Goal: Task Accomplishment & Management: Complete application form

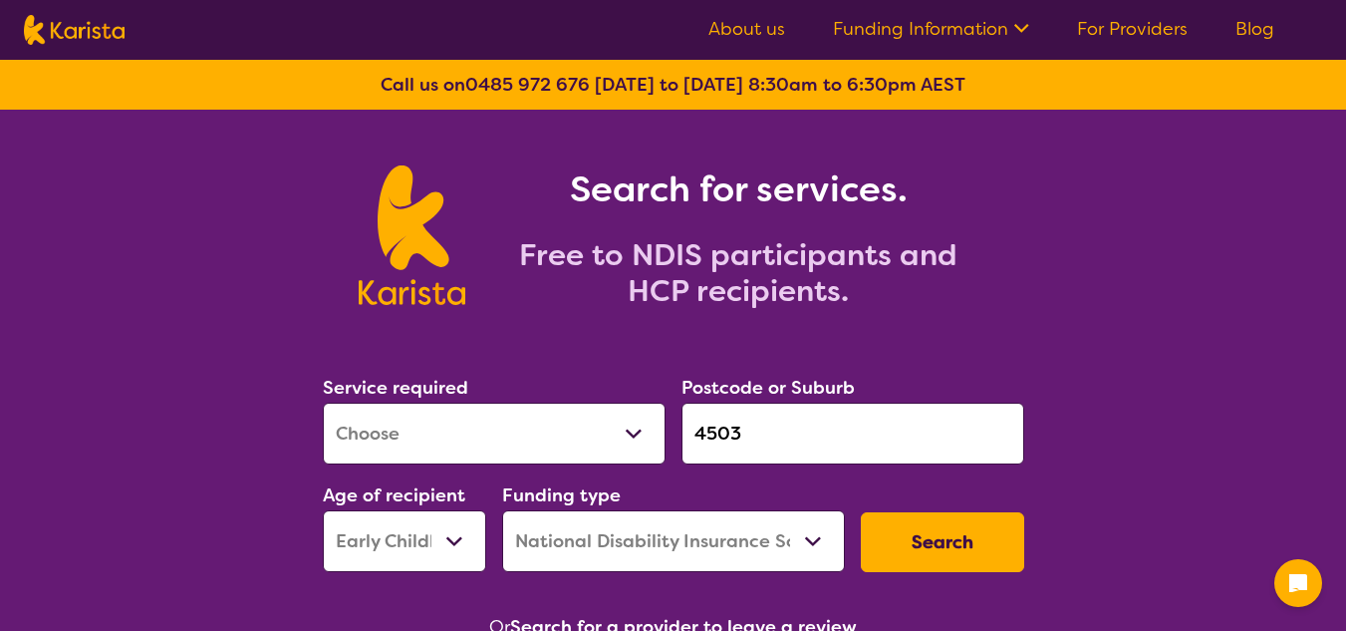
select select "[MEDICAL_DATA]"
select select "EC"
select select "NDIS"
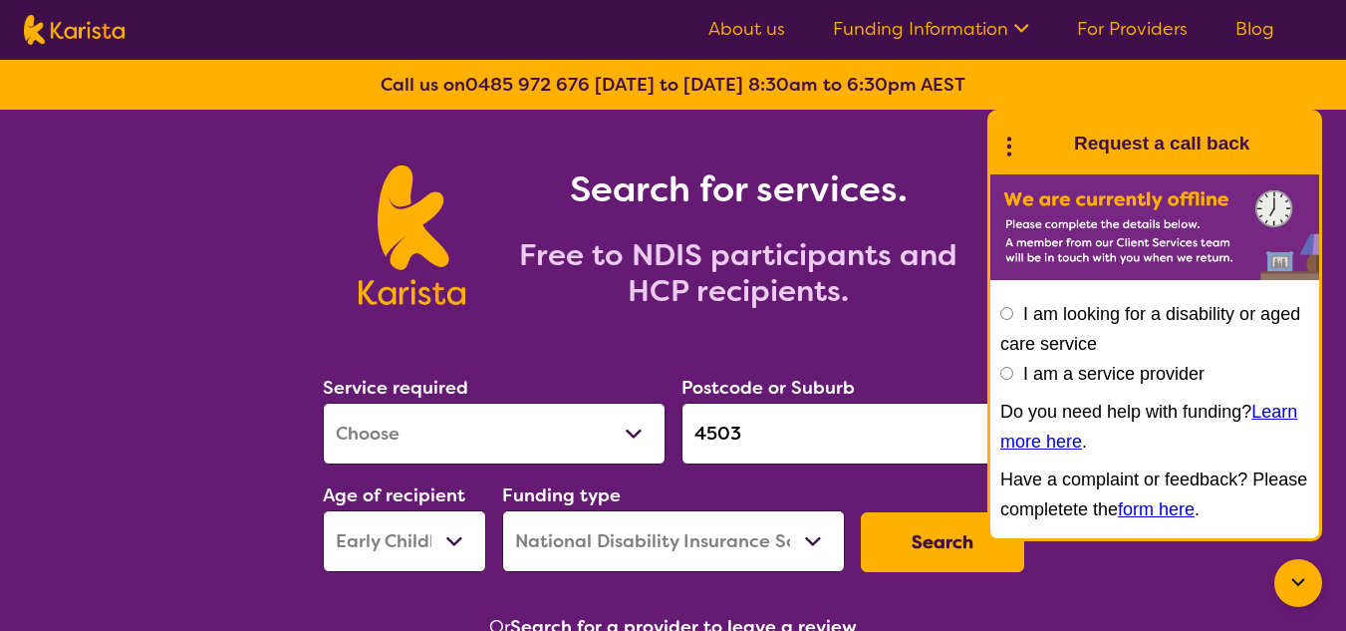
select select "[MEDICAL_DATA]"
click at [323, 403] on select "Allied Health Assistant Assessment ([MEDICAL_DATA] or [MEDICAL_DATA]) Behaviour…" at bounding box center [494, 434] width 343 height 62
click at [823, 436] on input "4503" at bounding box center [853, 434] width 343 height 62
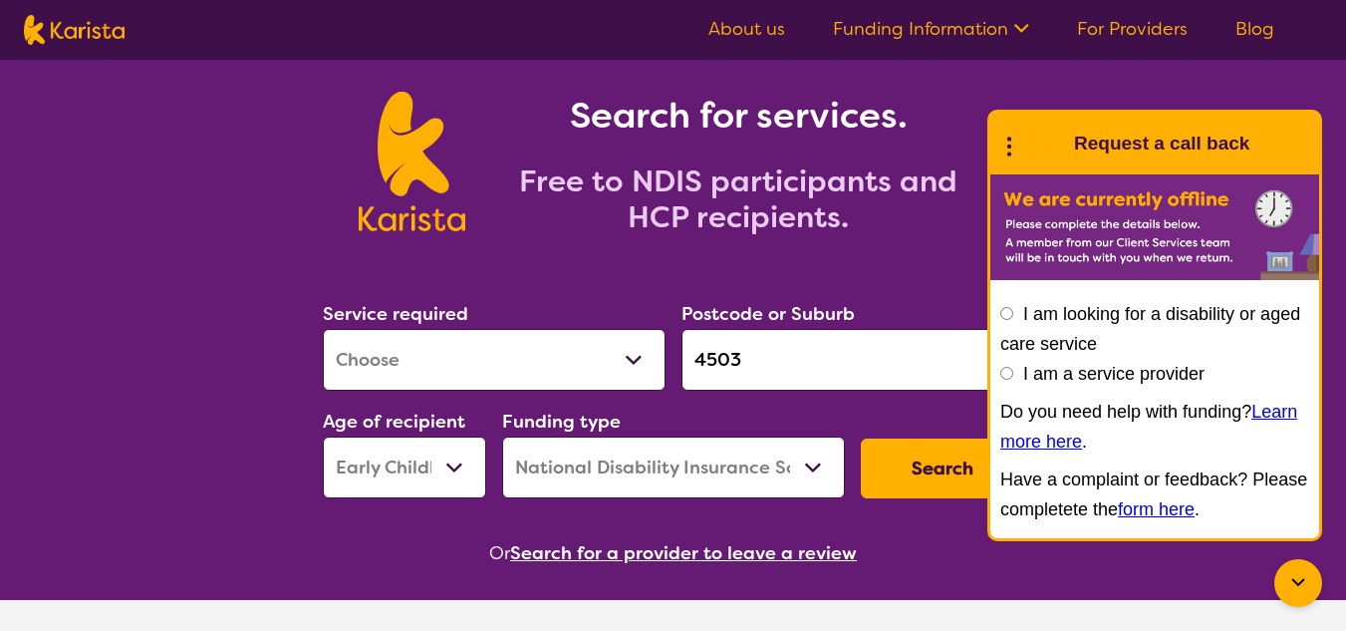
scroll to position [199, 0]
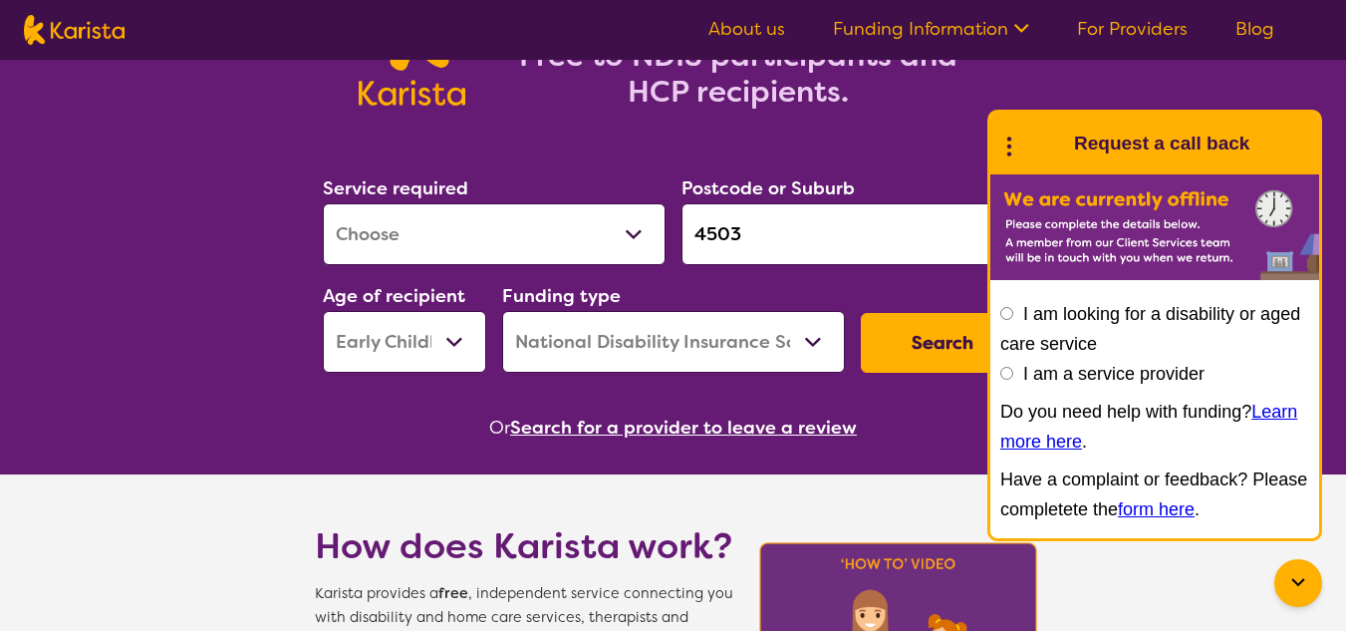
click at [931, 354] on button "Search" at bounding box center [942, 343] width 163 height 60
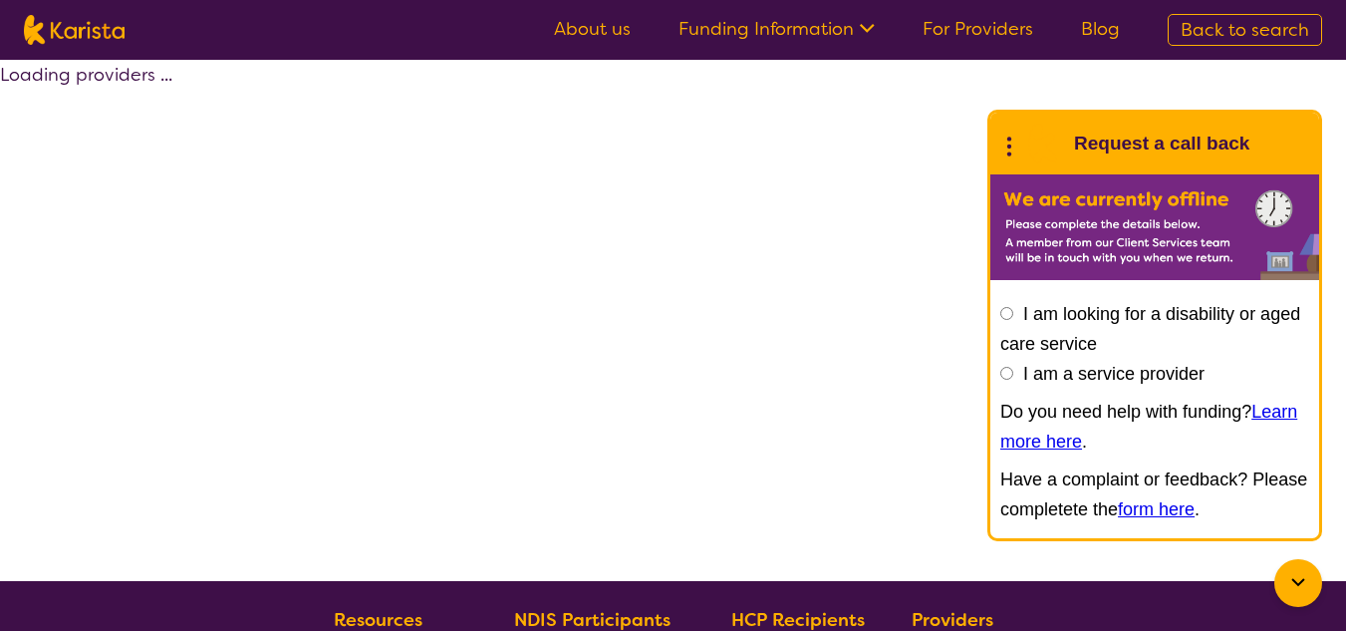
select select "by_score"
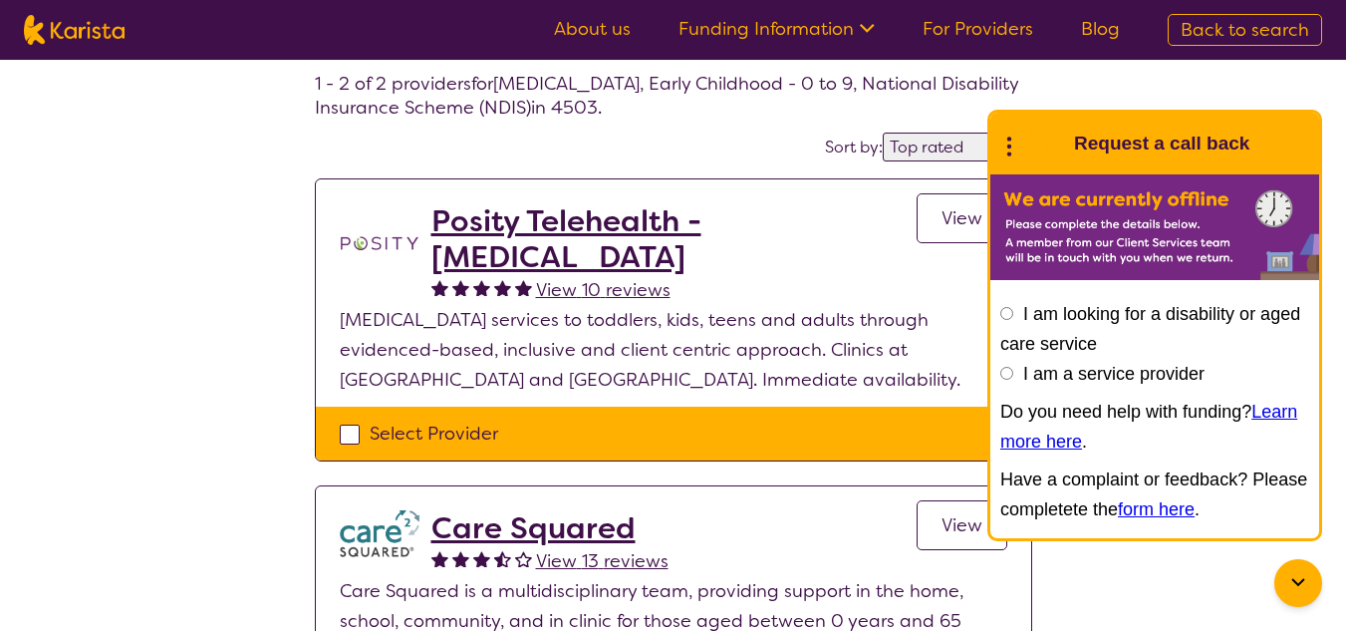
scroll to position [199, 0]
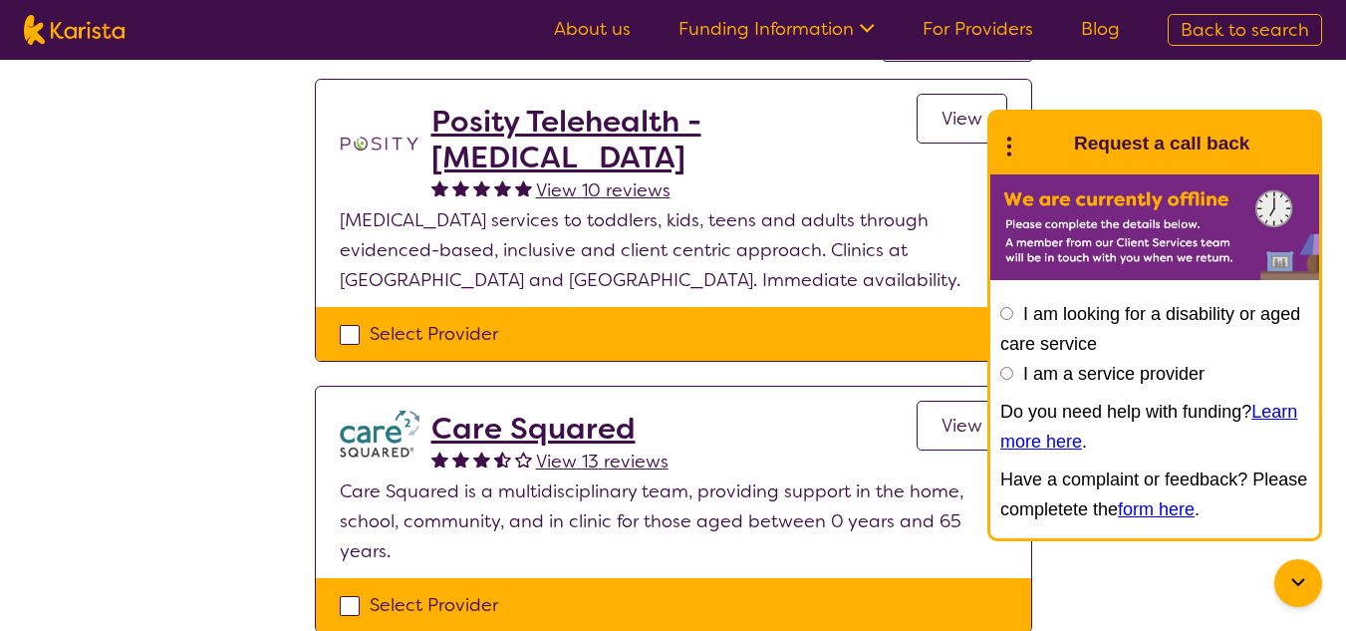
click at [771, 123] on h2 "Posity Telehealth - [MEDICAL_DATA]" at bounding box center [673, 140] width 485 height 72
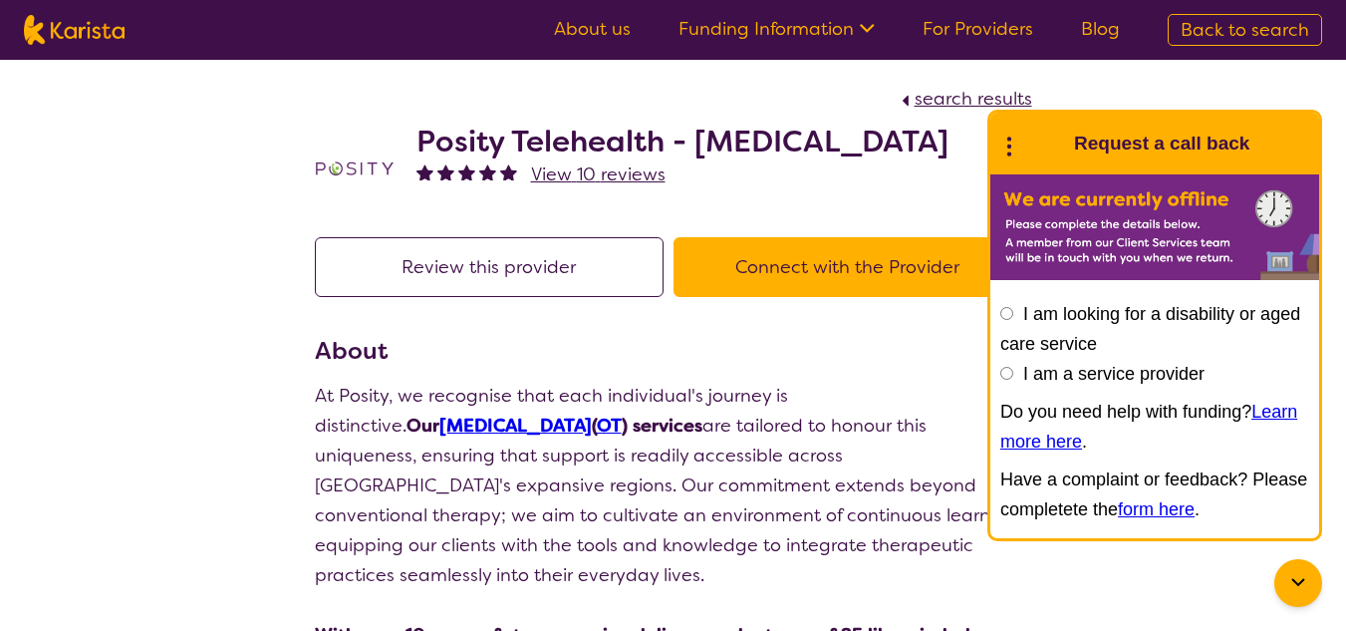
click at [1010, 366] on div "I am looking for a disability or aged care service I am a service provider Do y…" at bounding box center [1154, 411] width 309 height 225
click at [1001, 378] on input "I am a service provider" at bounding box center [1006, 373] width 13 height 13
radio input "true"
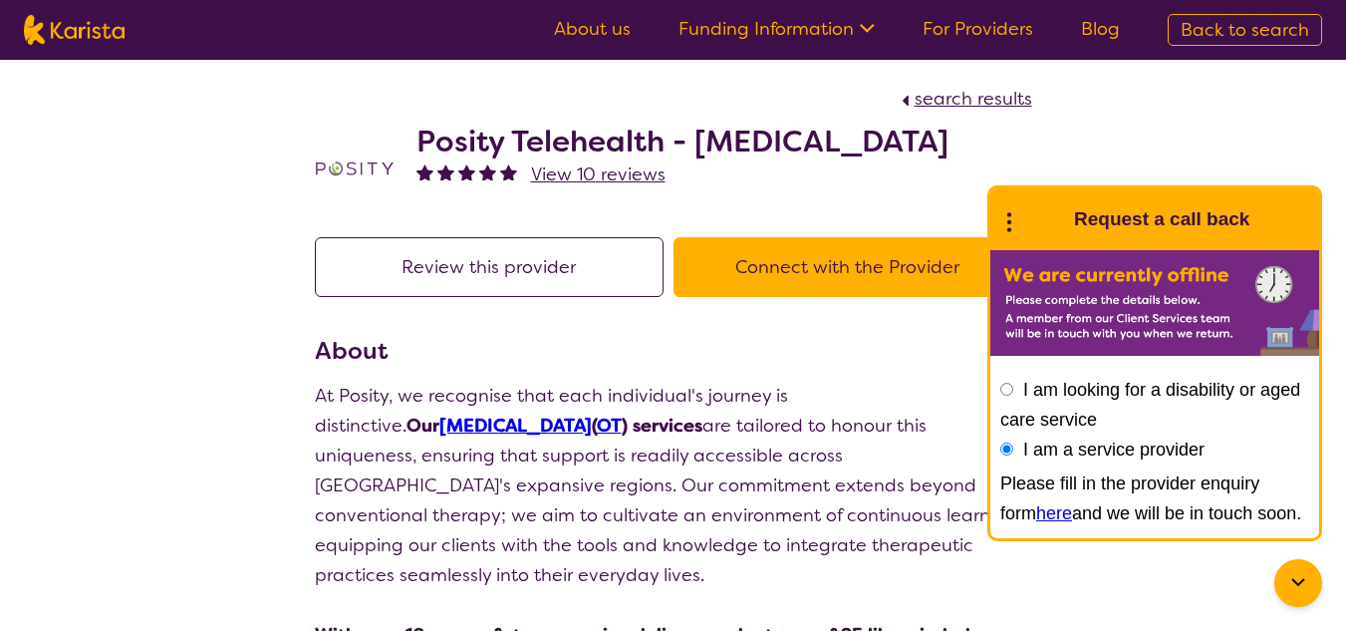
click at [1036, 508] on link "here" at bounding box center [1054, 513] width 36 height 20
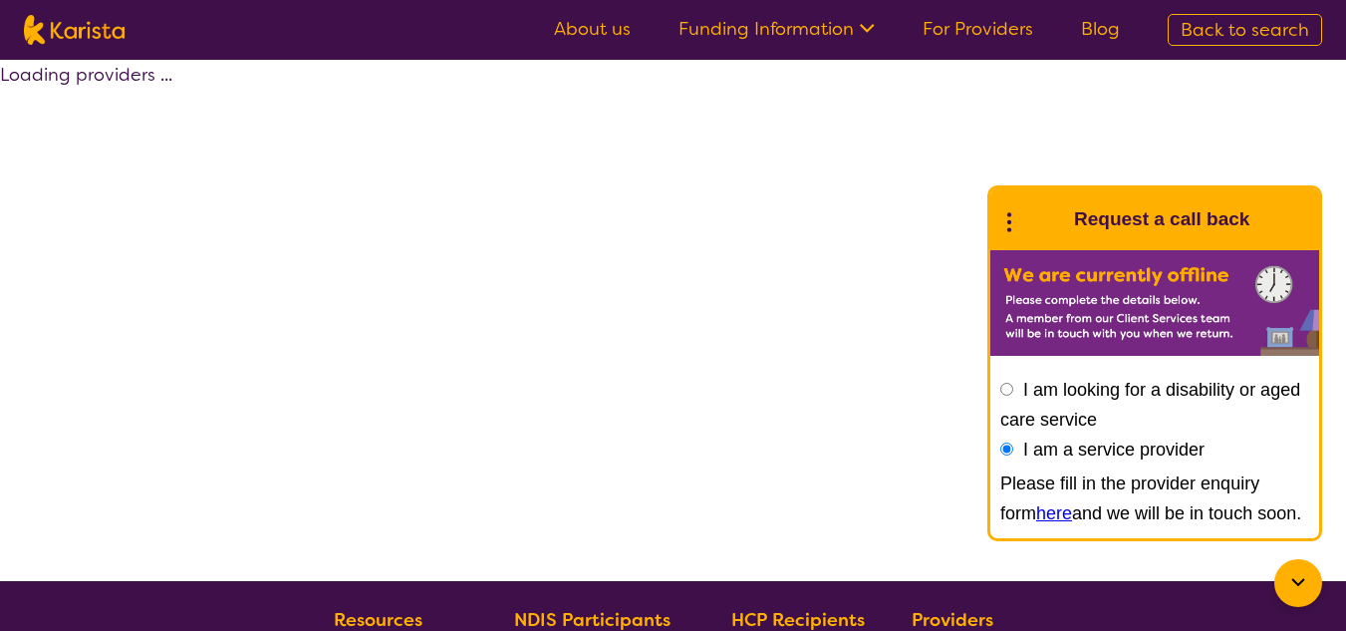
scroll to position [199, 0]
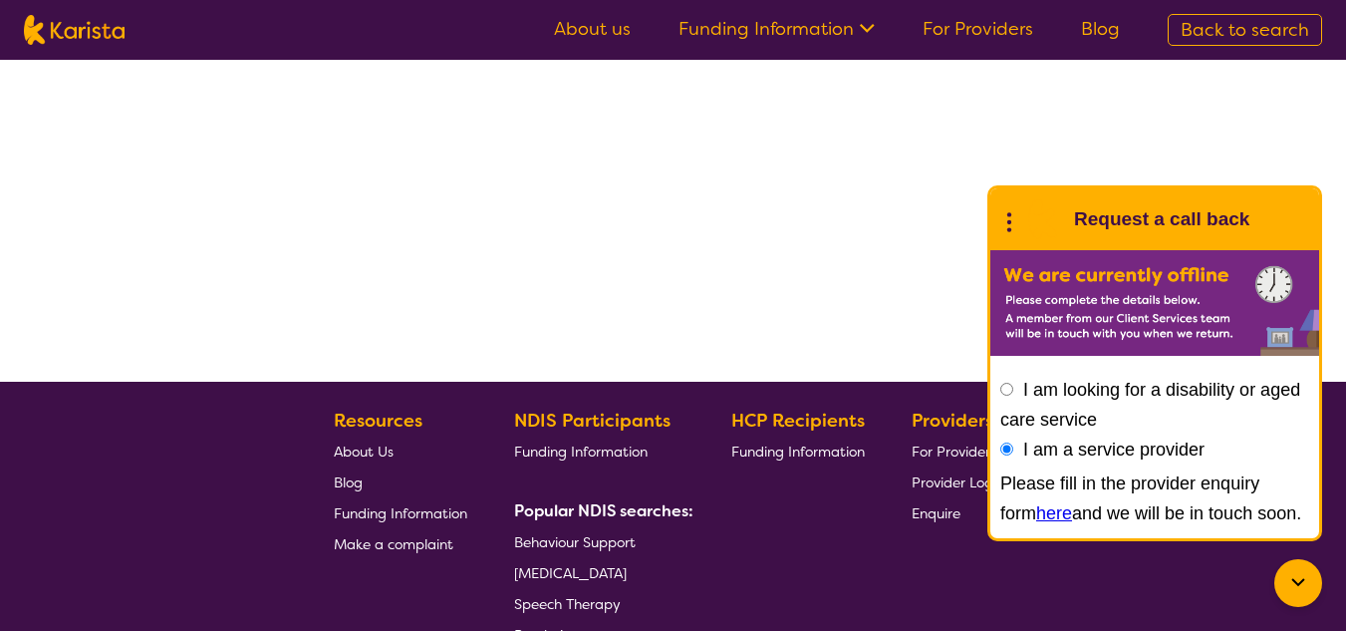
select select "by_score"
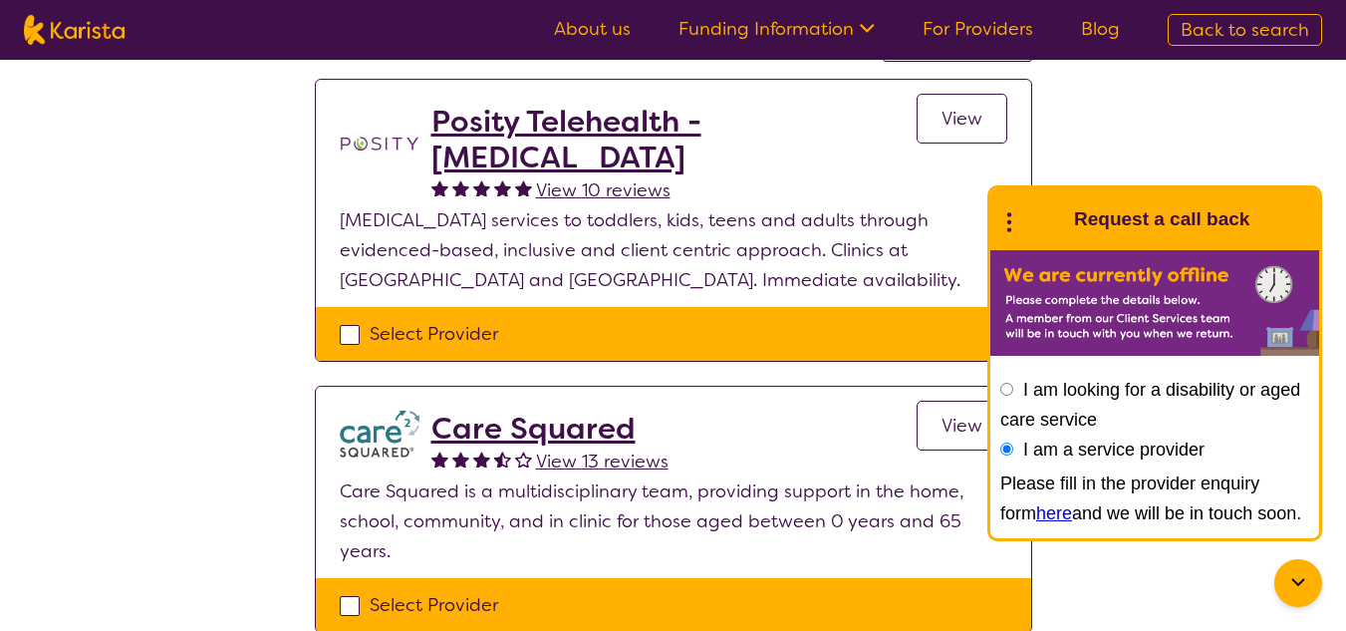
select select "[MEDICAL_DATA]"
select select "EC"
select select "NDIS"
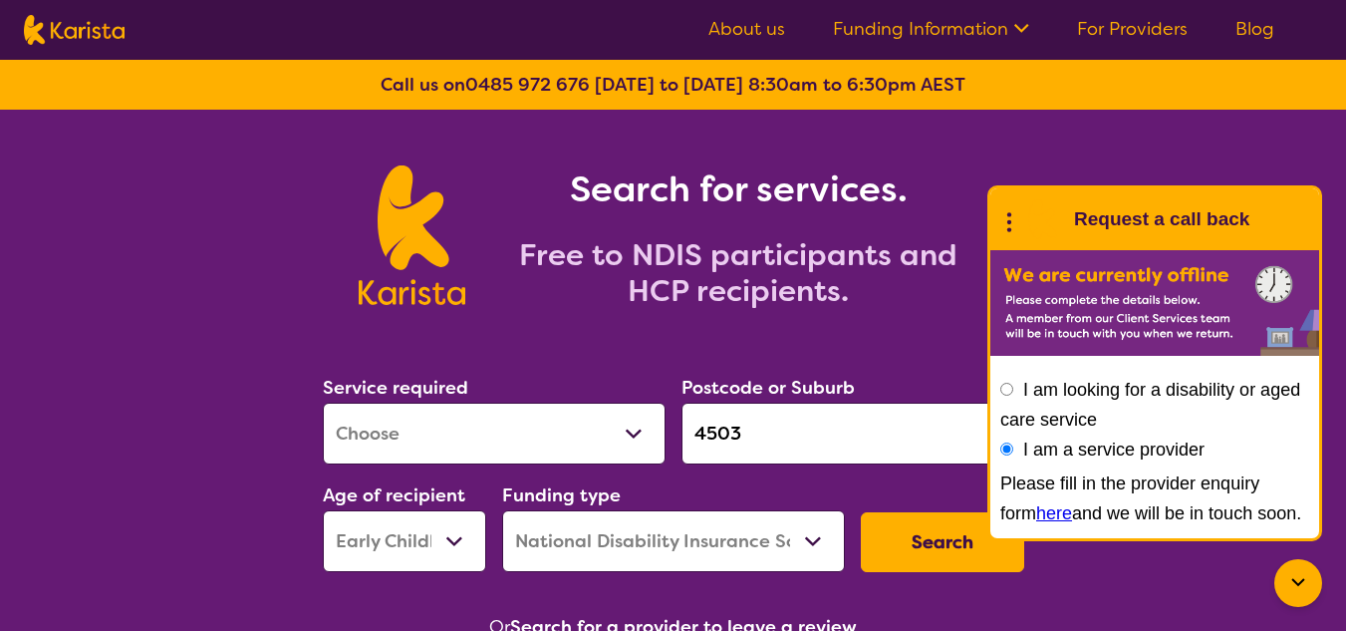
click at [893, 435] on input "4503" at bounding box center [853, 434] width 343 height 62
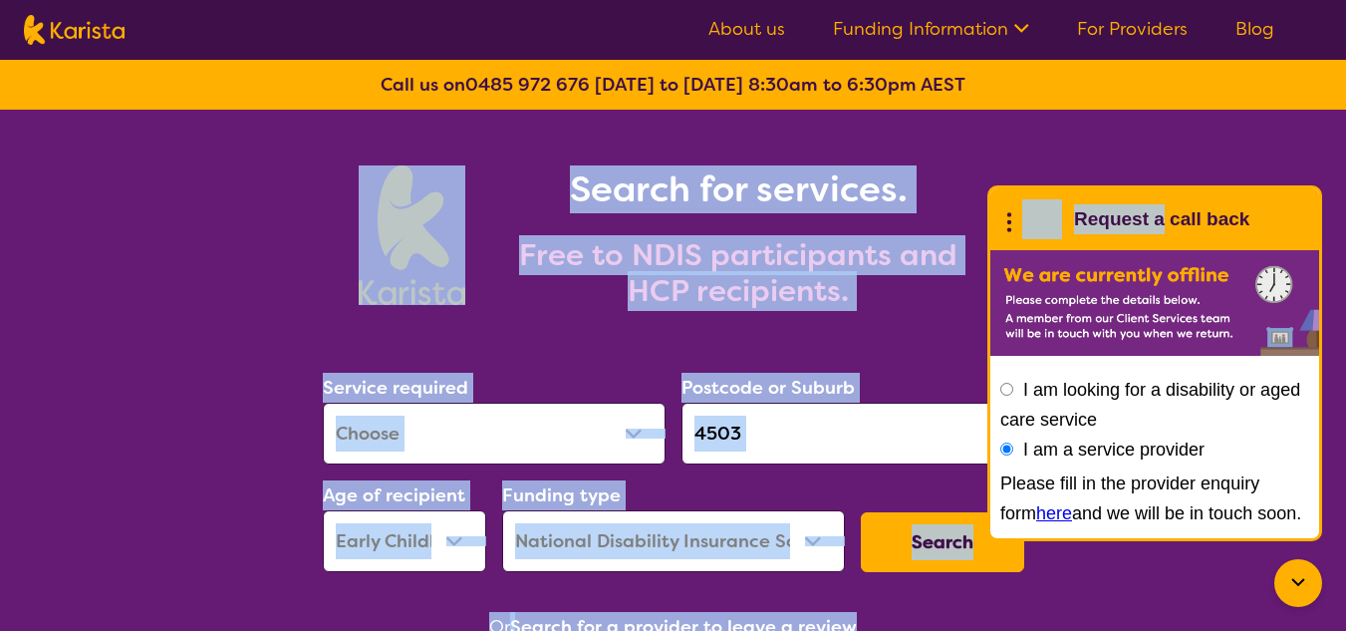
drag, startPoint x: 1167, startPoint y: 207, endPoint x: 1155, endPoint y: 174, distance: 35.0
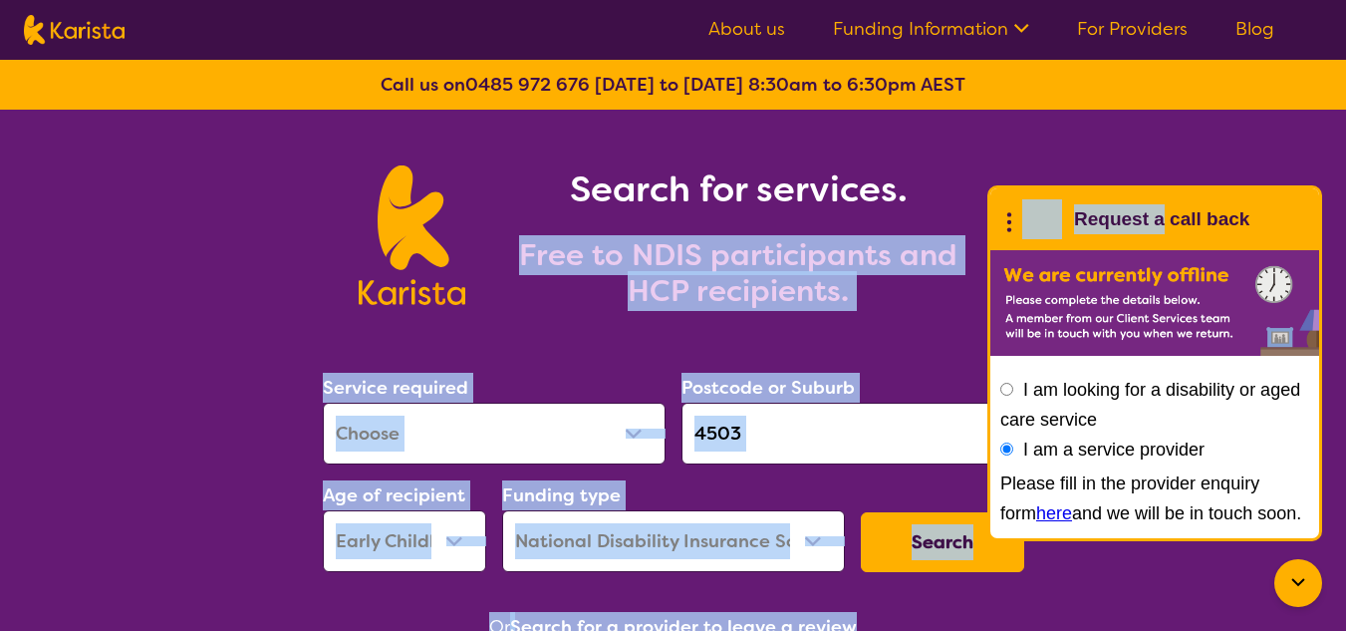
click at [953, 290] on h2 "Free to NDIS participants and HCP recipients." at bounding box center [738, 273] width 498 height 72
click at [1304, 586] on icon at bounding box center [1298, 583] width 24 height 24
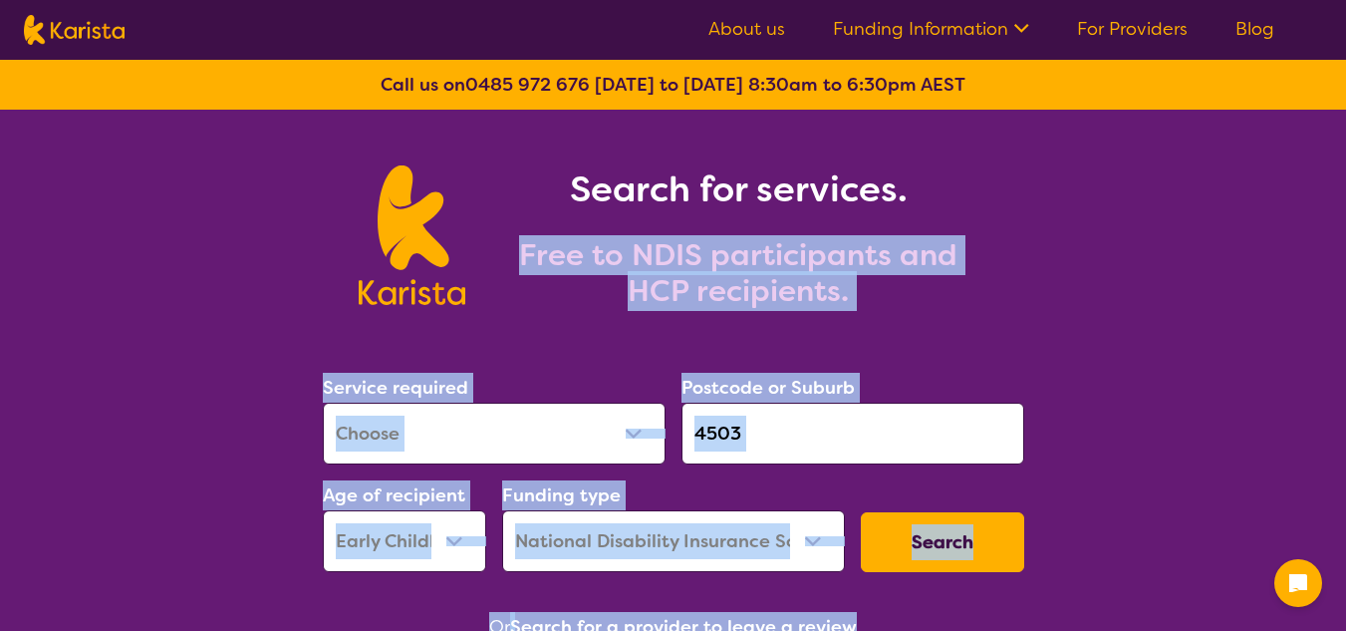
drag, startPoint x: 1000, startPoint y: 445, endPoint x: 992, endPoint y: 453, distance: 11.3
click at [997, 447] on input "4503" at bounding box center [853, 434] width 343 height 62
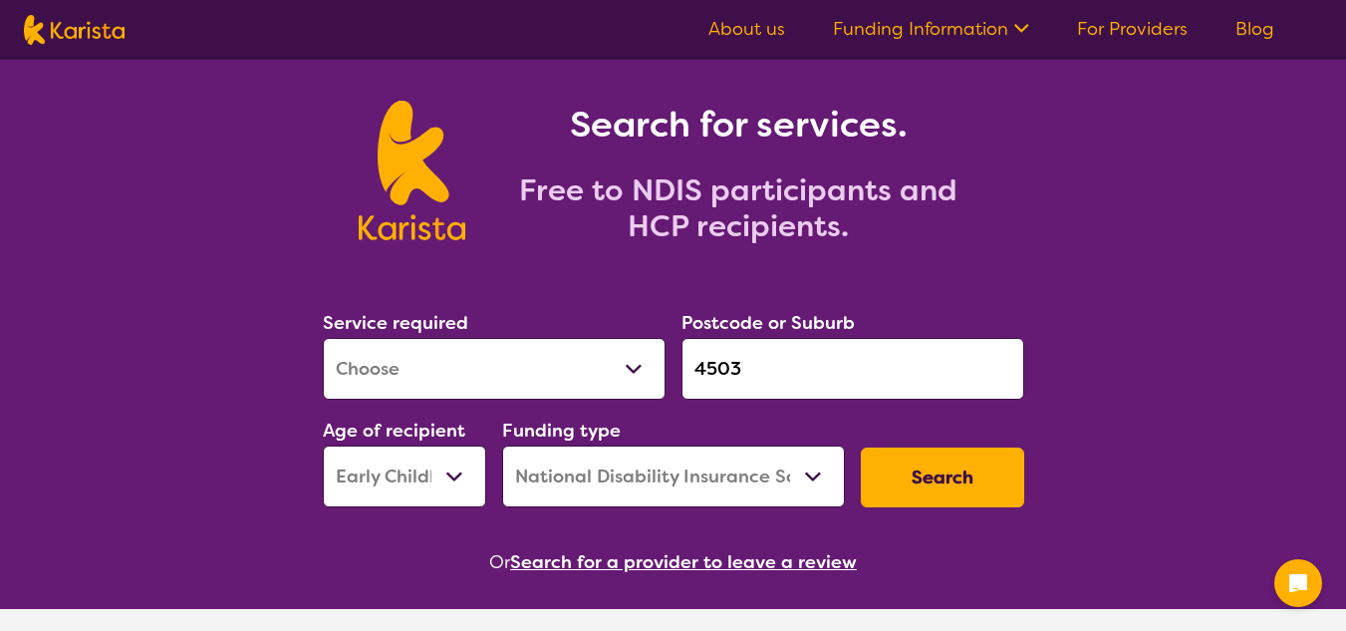
scroll to position [100, 0]
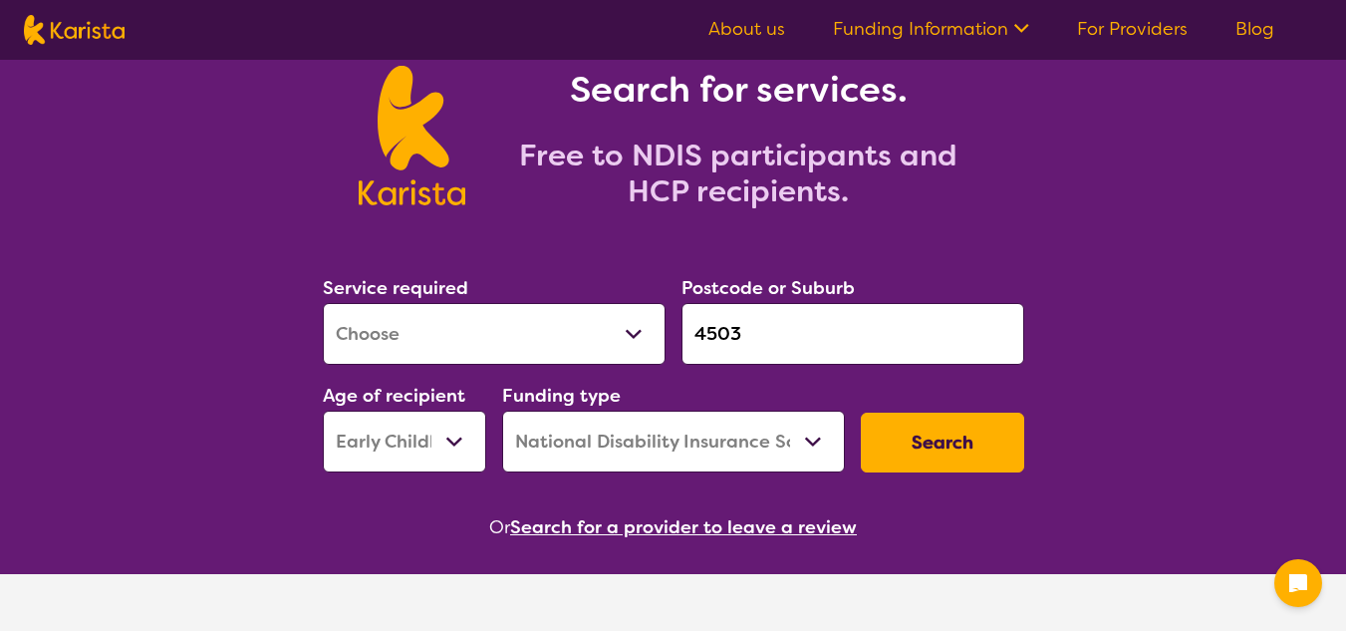
click at [453, 445] on select "Early Childhood - 0 to 9 Child - 10 to 11 Adolescent - 12 to 17 Adult - 18 to 6…" at bounding box center [404, 442] width 163 height 62
click at [323, 411] on select "Early Childhood - 0 to 9 Child - 10 to 11 Adolescent - 12 to 17 Adult - 18 to 6…" at bounding box center [404, 442] width 163 height 62
click at [975, 463] on button "Search" at bounding box center [942, 443] width 163 height 60
select select "by_score"
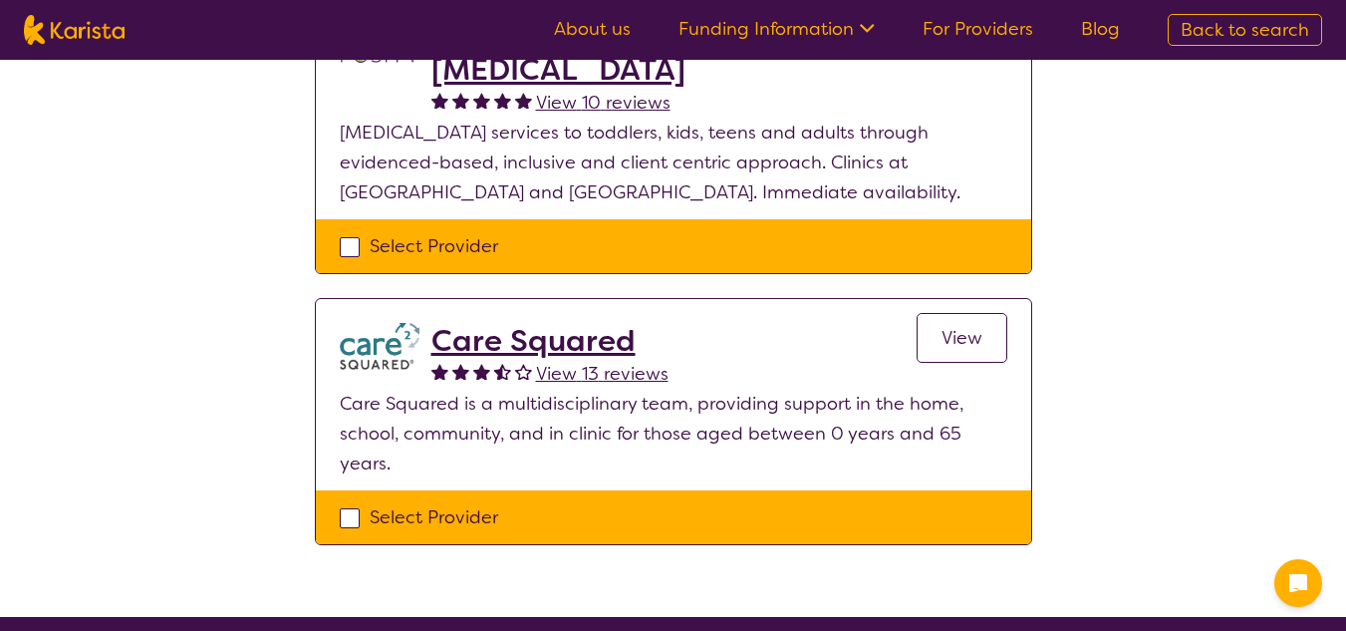
scroll to position [299, 0]
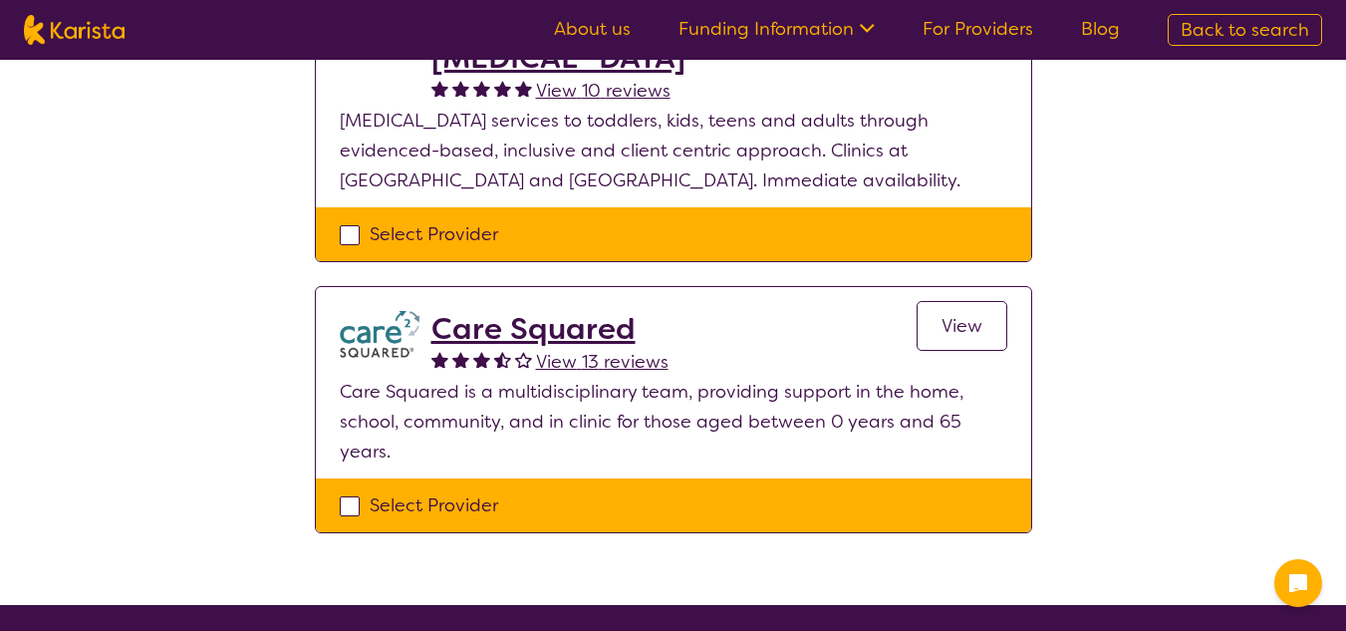
click at [572, 330] on h2 "Care Squared" at bounding box center [549, 329] width 237 height 36
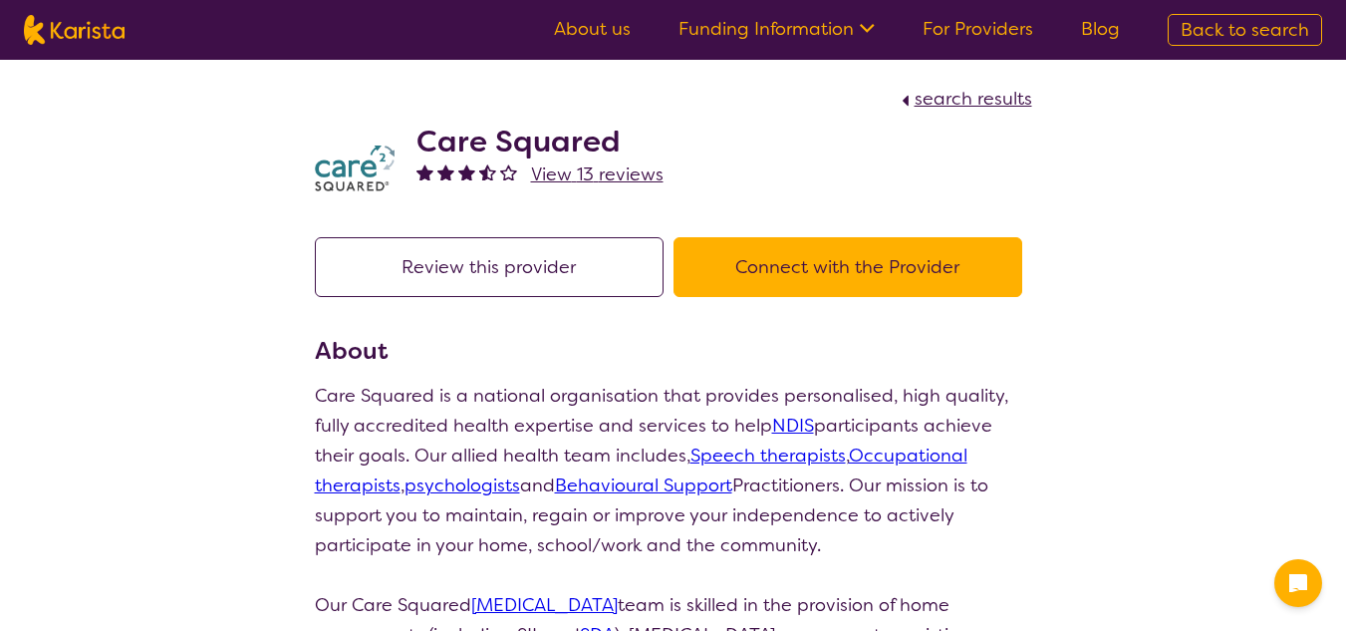
click at [837, 274] on button "Connect with the Provider" at bounding box center [848, 267] width 349 height 60
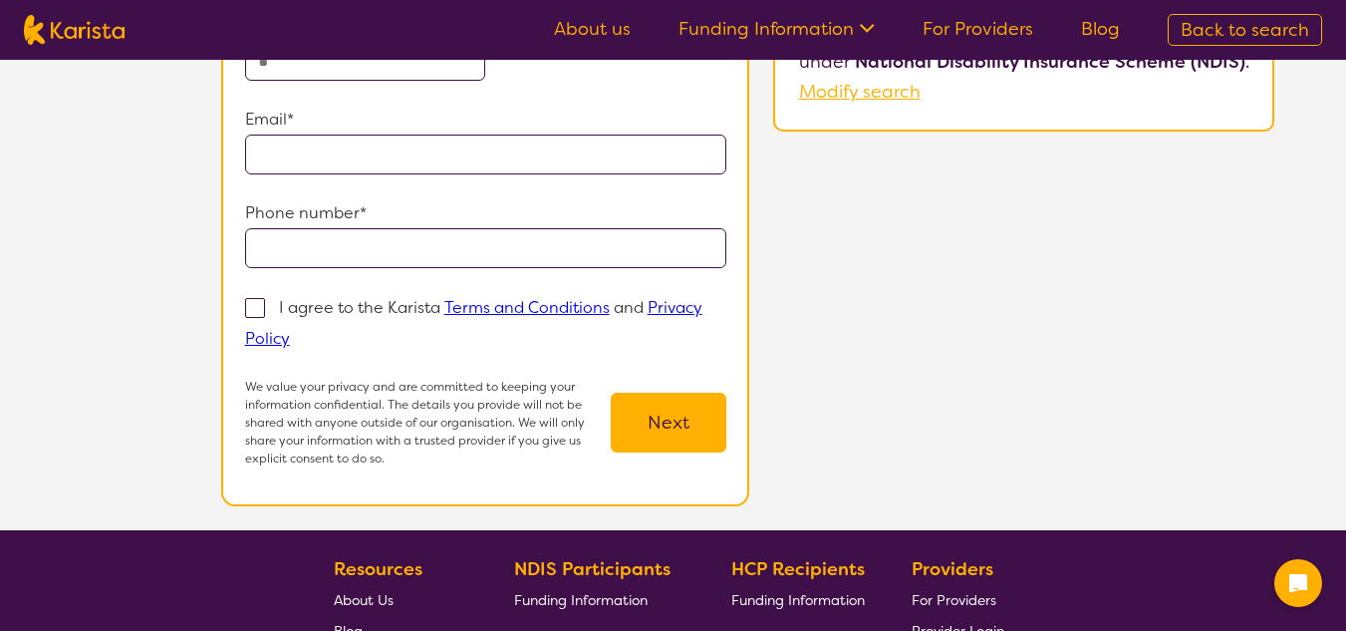
scroll to position [100, 0]
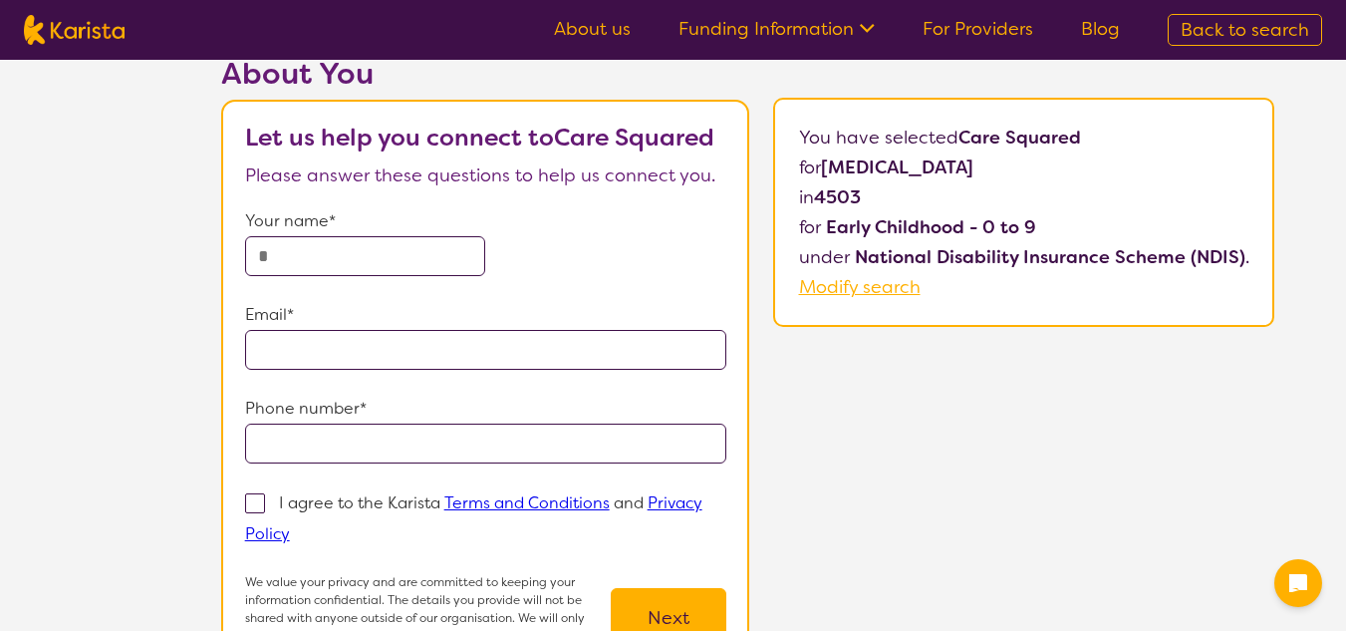
click at [474, 250] on input "text" at bounding box center [365, 256] width 241 height 40
type input "**********"
click at [413, 334] on input "email" at bounding box center [486, 350] width 482 height 40
type input "**********"
click at [375, 435] on input "tel" at bounding box center [486, 443] width 482 height 40
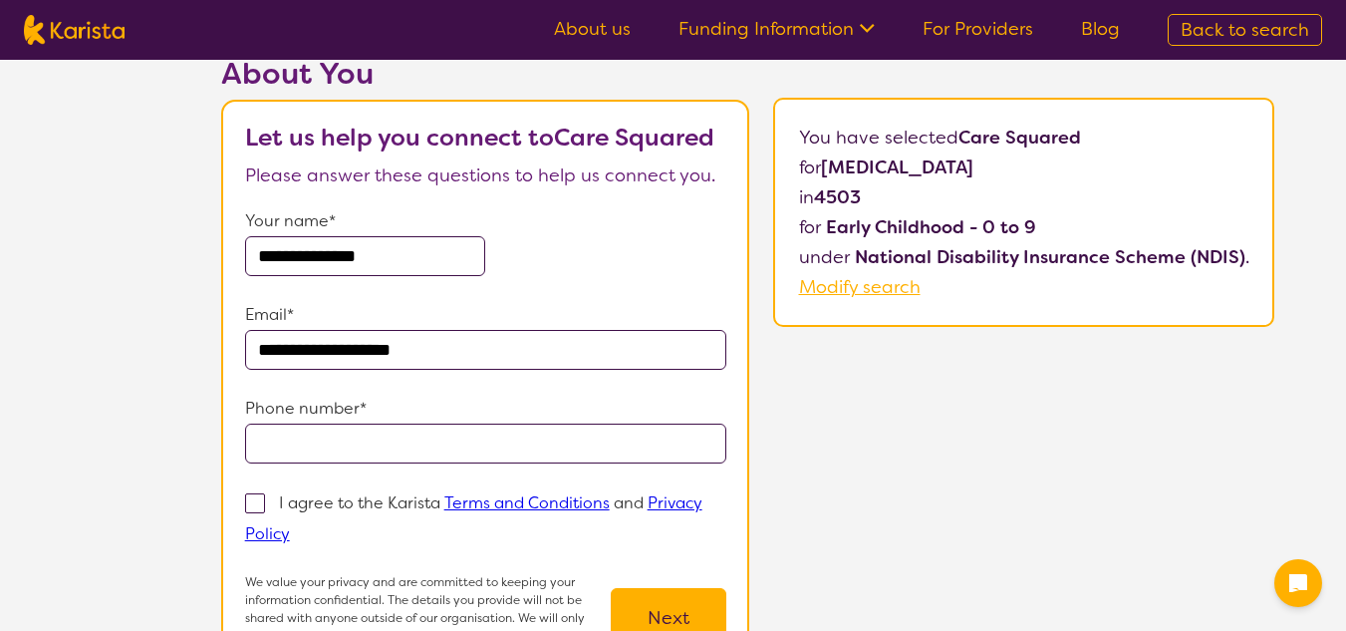
type input "**********"
click at [265, 503] on span at bounding box center [255, 503] width 20 height 20
click at [290, 526] on input "I agree to the Karista Terms and Conditions and Privacy Policy" at bounding box center [296, 532] width 13 height 13
checkbox input "true"
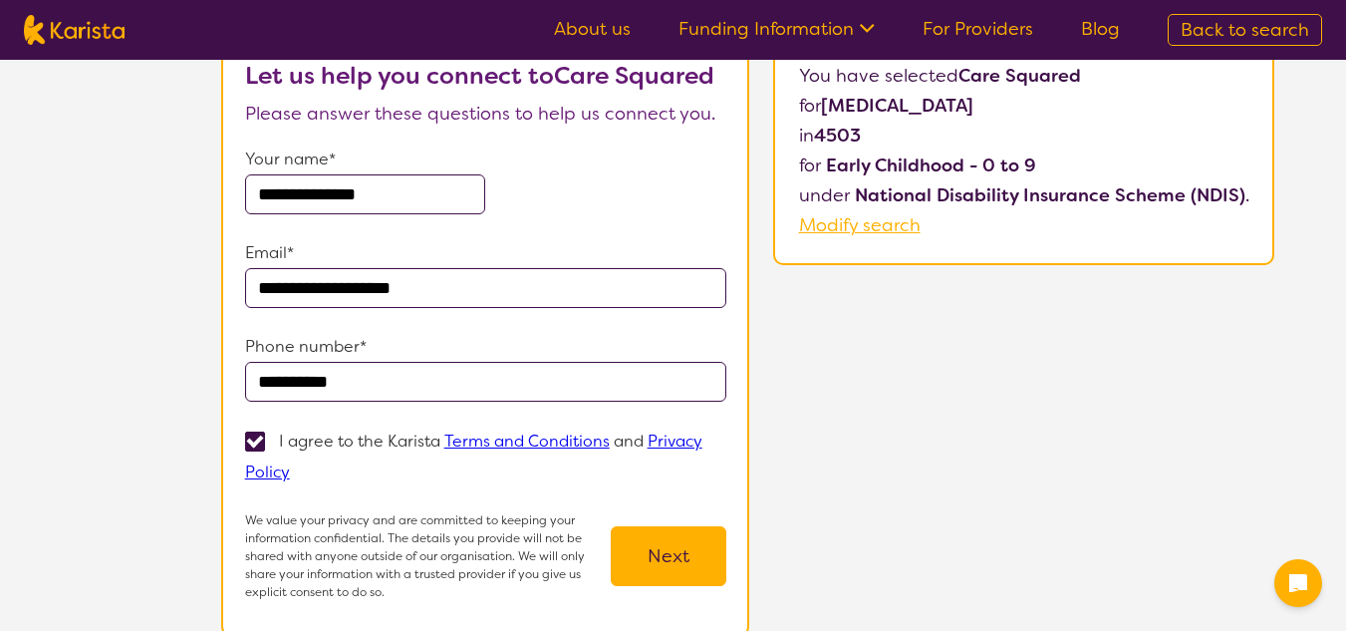
scroll to position [399, 0]
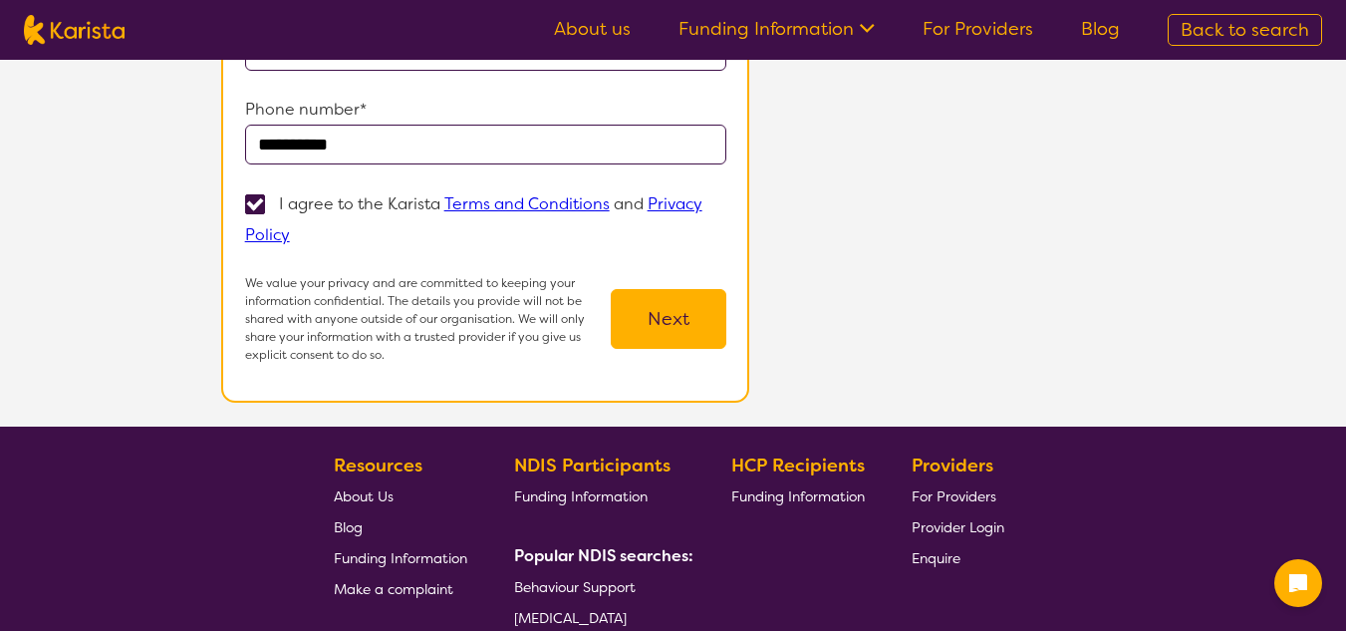
click at [702, 319] on button "Next" at bounding box center [669, 319] width 116 height 60
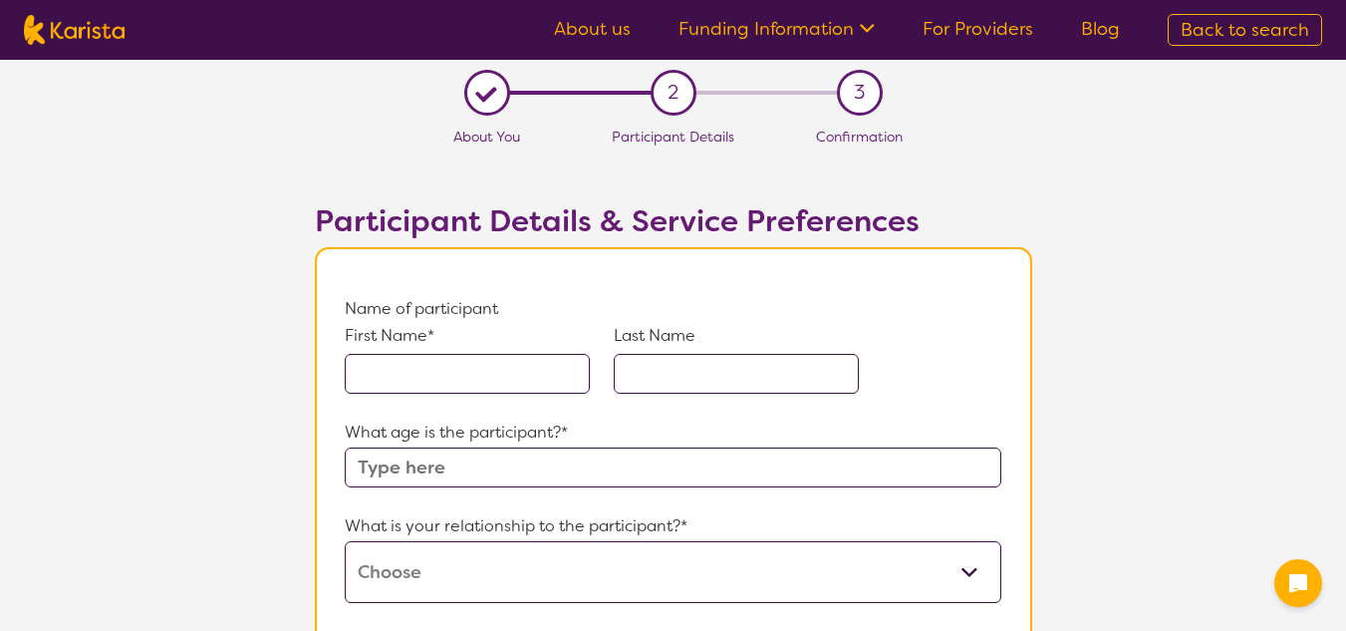
click at [522, 373] on input "text" at bounding box center [467, 374] width 245 height 40
type input "Iyanu"
click at [771, 377] on input "text" at bounding box center [736, 374] width 245 height 40
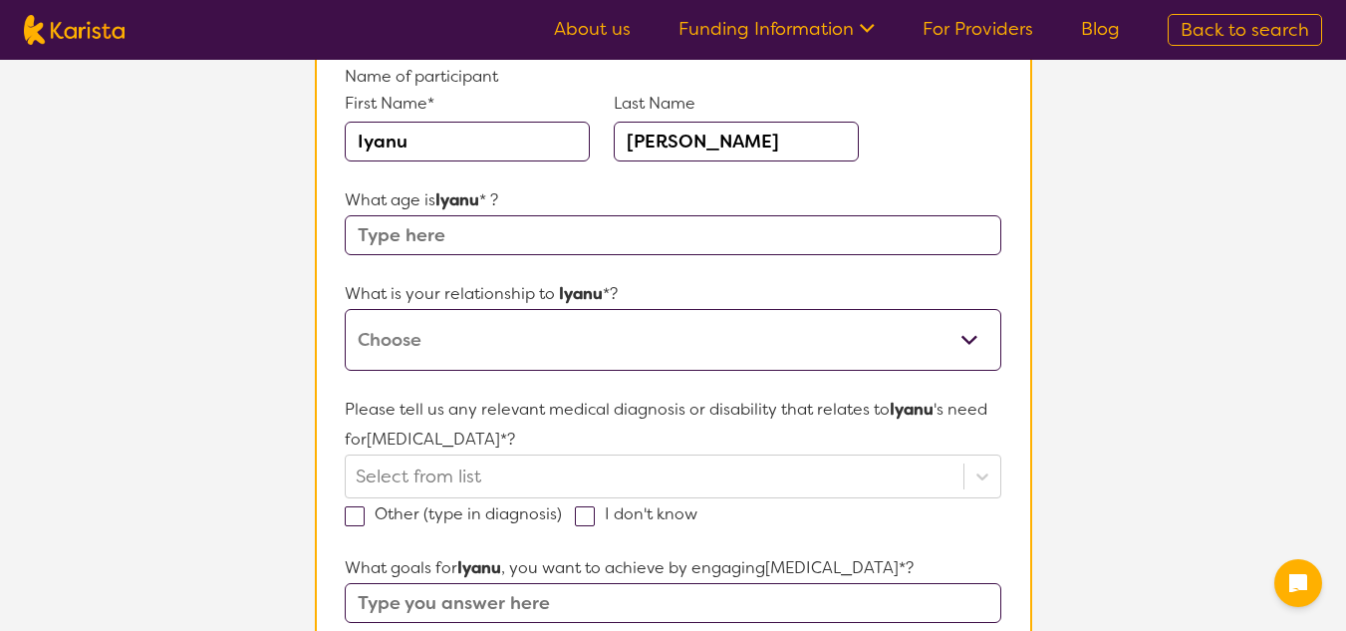
scroll to position [199, 0]
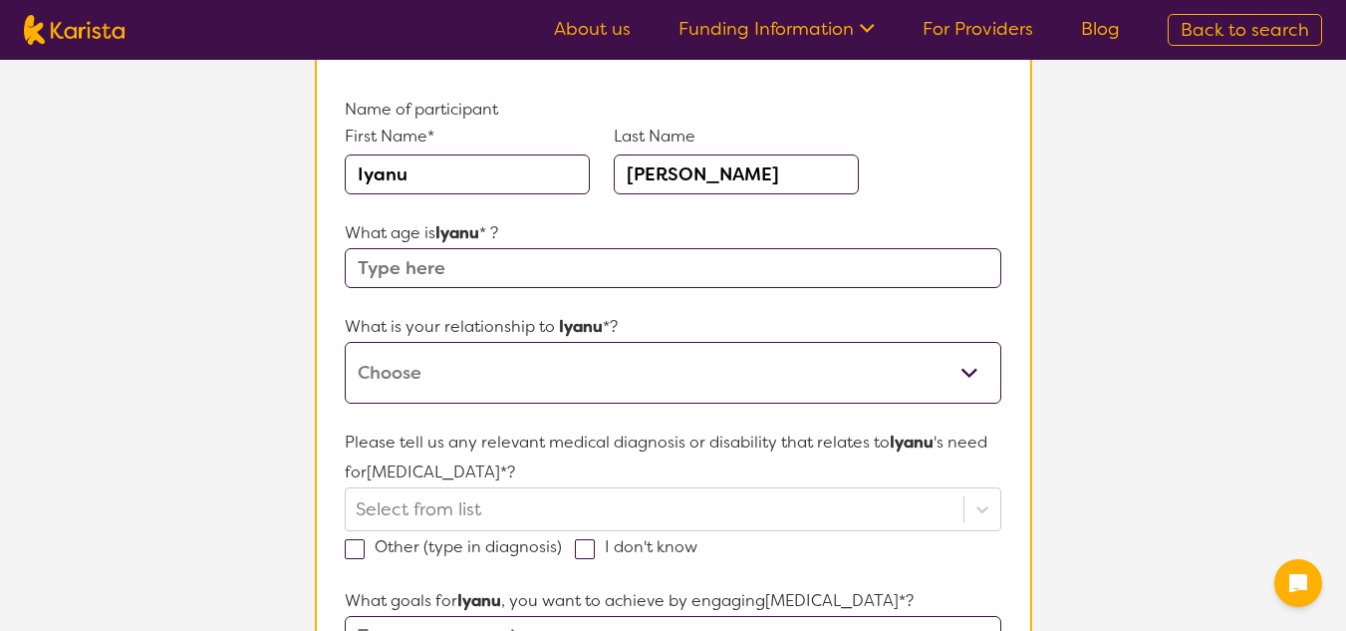
type input "[PERSON_NAME]"
click at [646, 276] on input "text" at bounding box center [673, 268] width 656 height 40
type input "5"
click at [561, 361] on select "This request is for myself I am their parent I am their child I am their spouse…" at bounding box center [673, 373] width 656 height 62
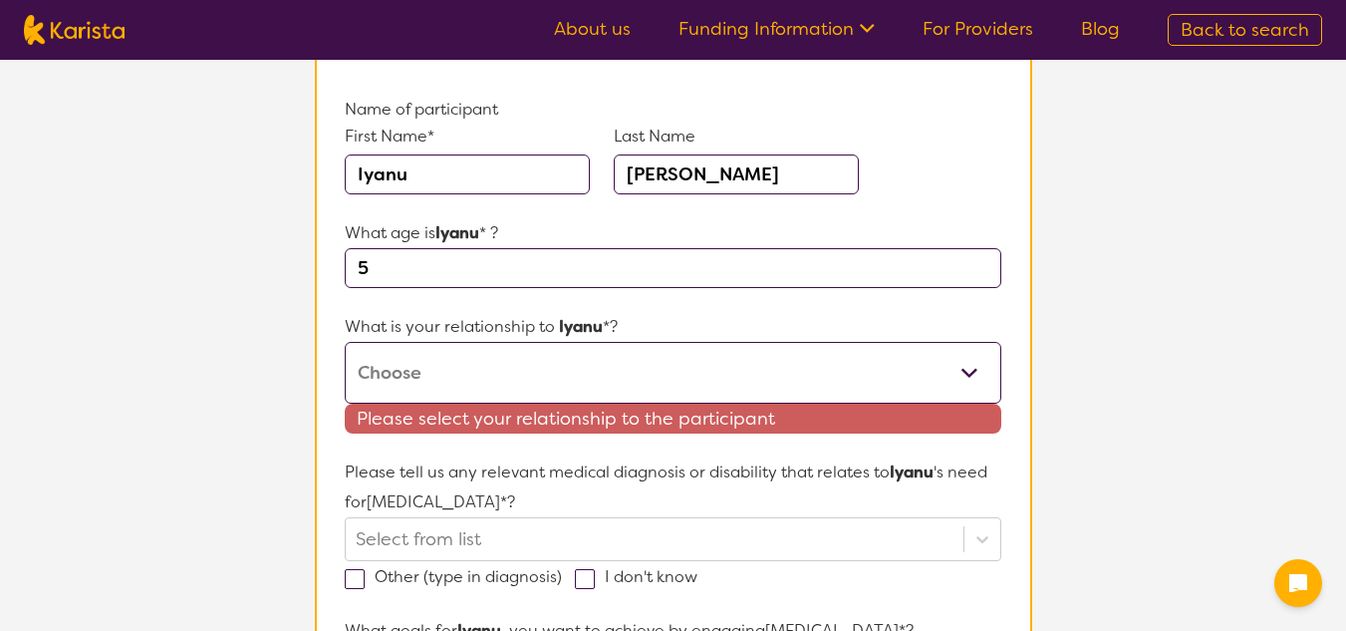
click at [715, 362] on select "This request is for myself I am their parent I am their child I am their spouse…" at bounding box center [673, 373] width 656 height 62
select select "I am their child"
click at [345, 342] on select "This request is for myself I am their parent I am their child I am their spouse…" at bounding box center [673, 373] width 656 height 62
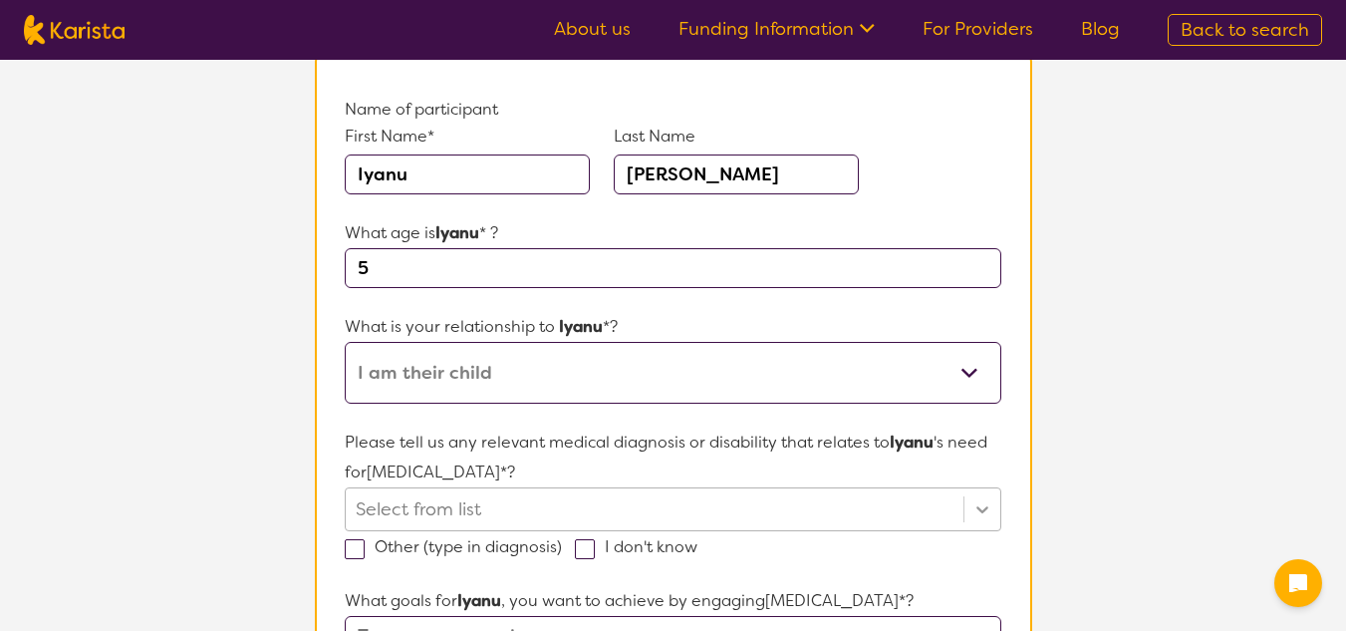
click at [987, 501] on div "Select from list" at bounding box center [673, 509] width 656 height 44
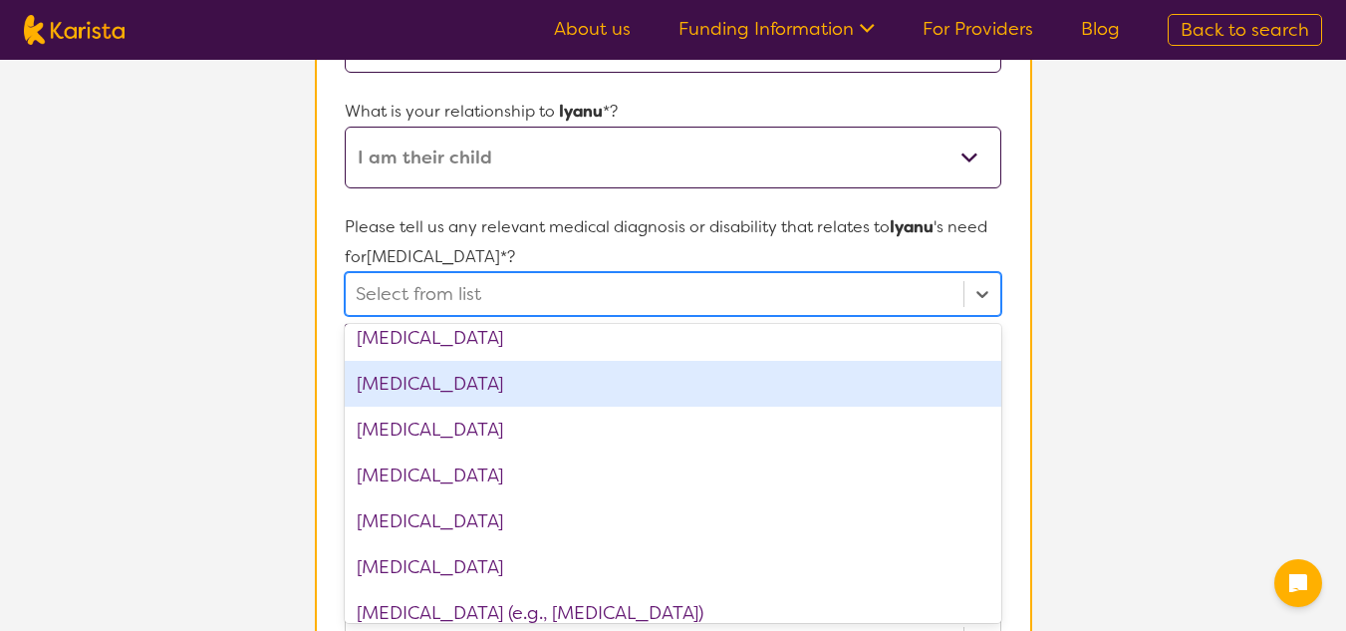
scroll to position [1096, 0]
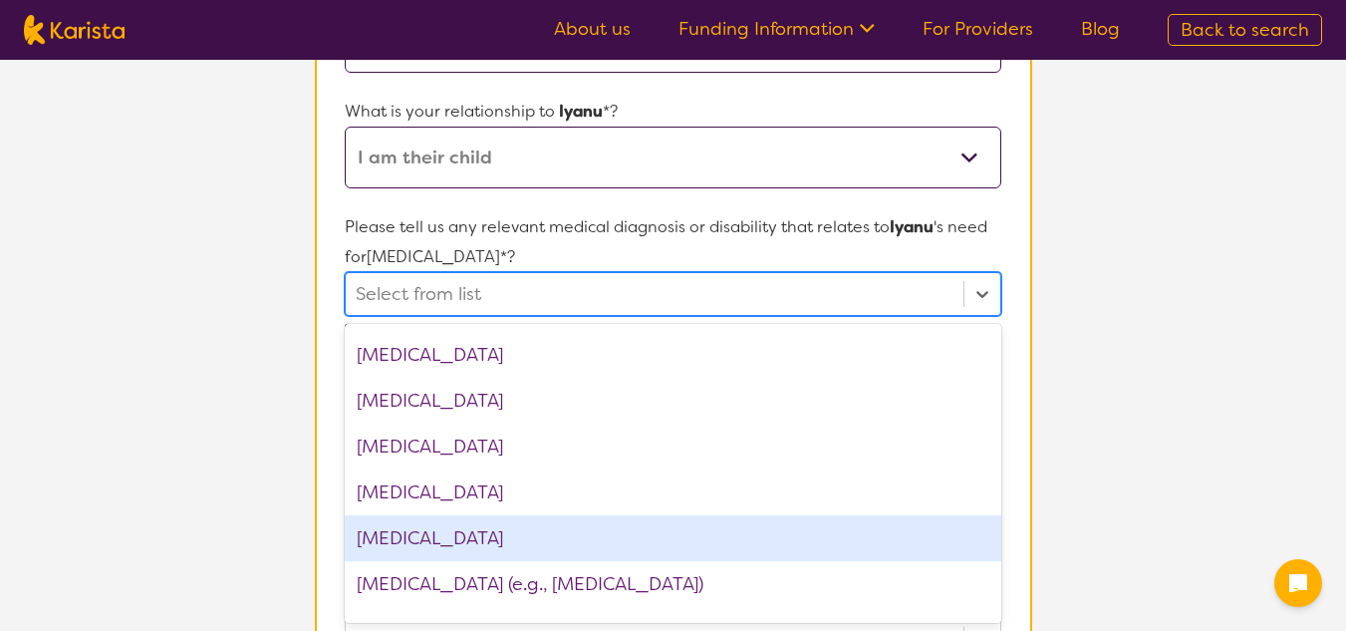
click at [654, 530] on div "[MEDICAL_DATA]" at bounding box center [673, 538] width 656 height 46
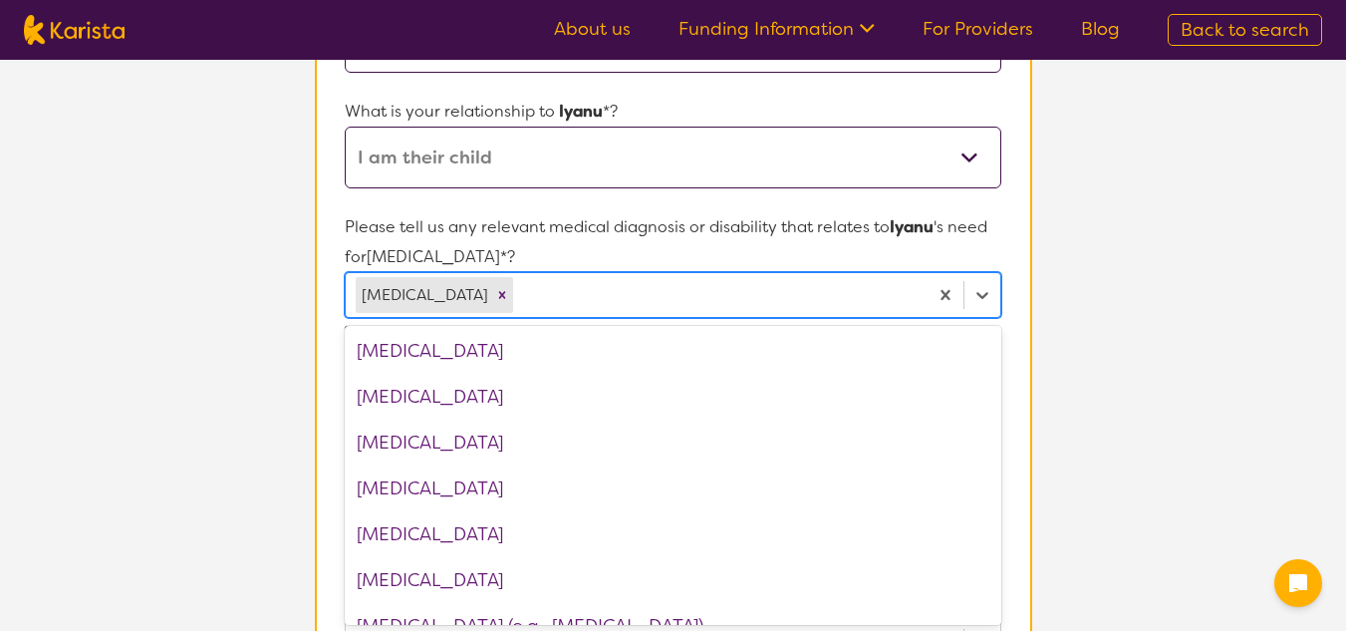
scroll to position [996, 0]
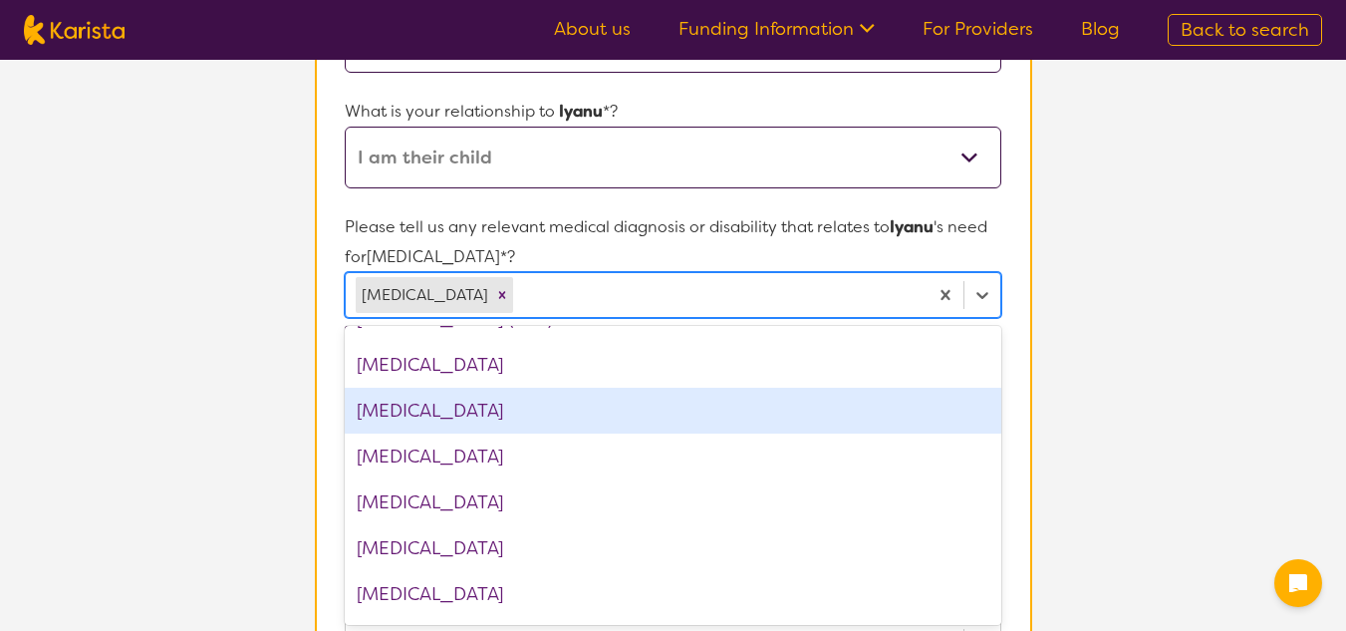
click at [537, 415] on div "[MEDICAL_DATA]" at bounding box center [673, 411] width 656 height 46
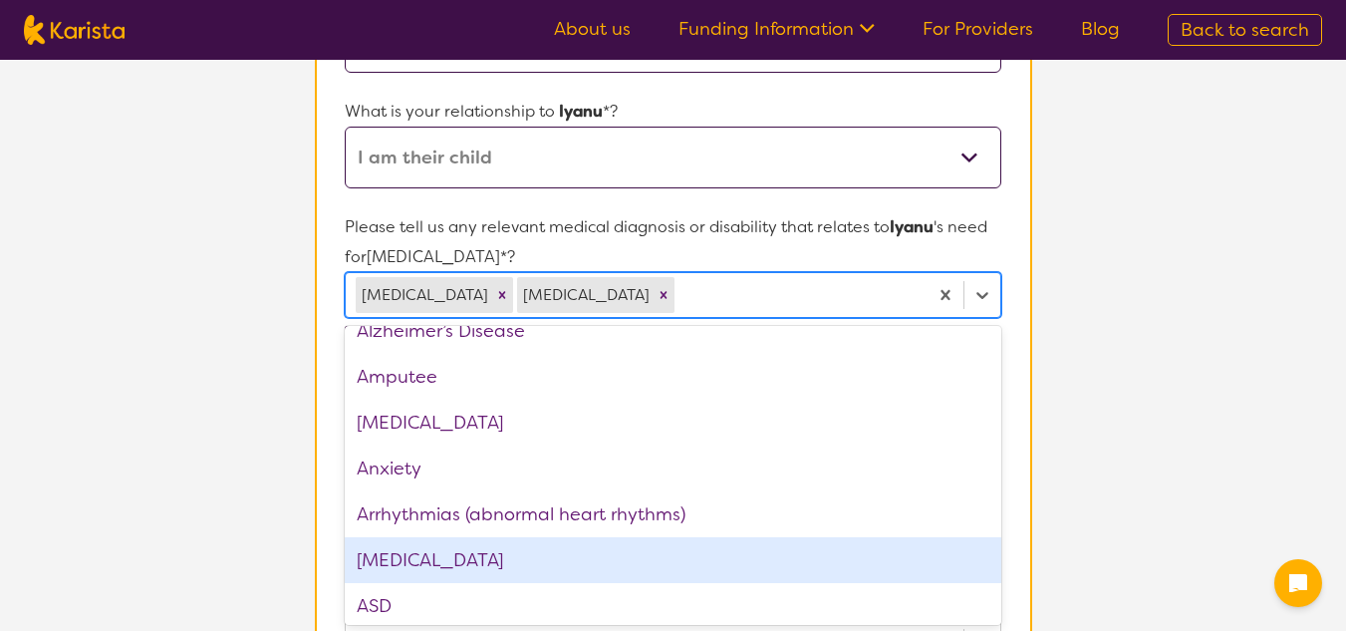
scroll to position [0, 0]
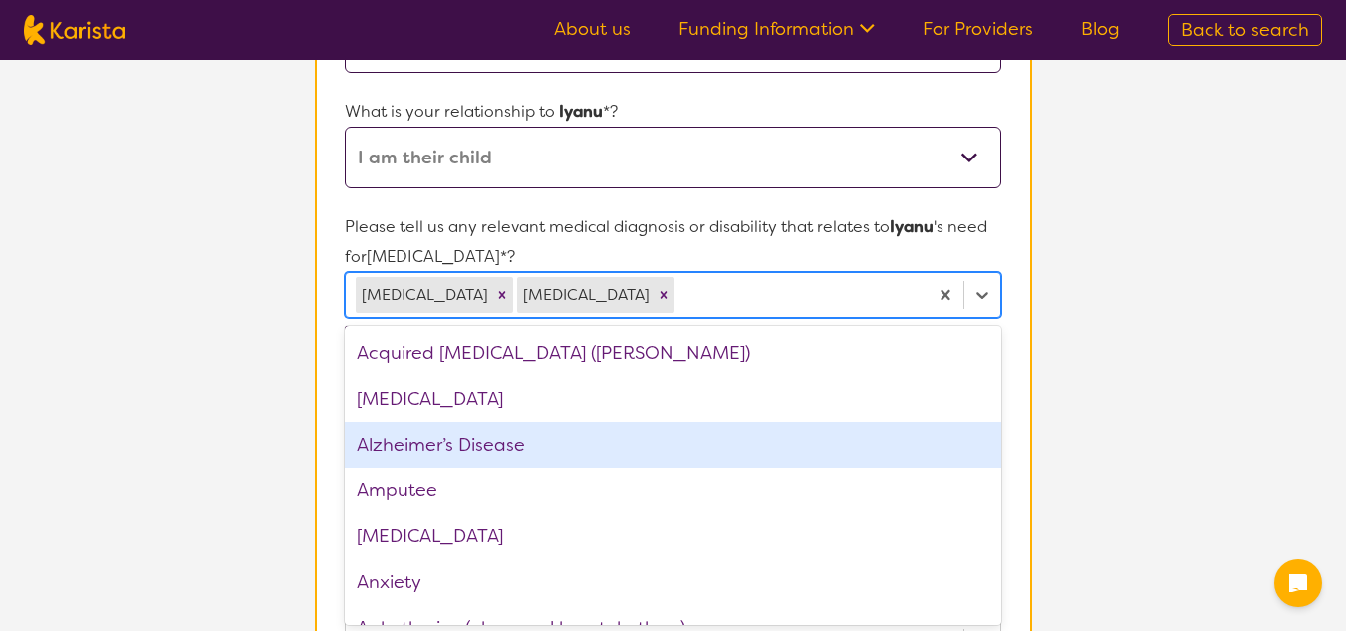
click at [1097, 427] on section "L About You 2 Participant Details 3 Confirmation Participant Details & Service …" at bounding box center [673, 524] width 1346 height 1759
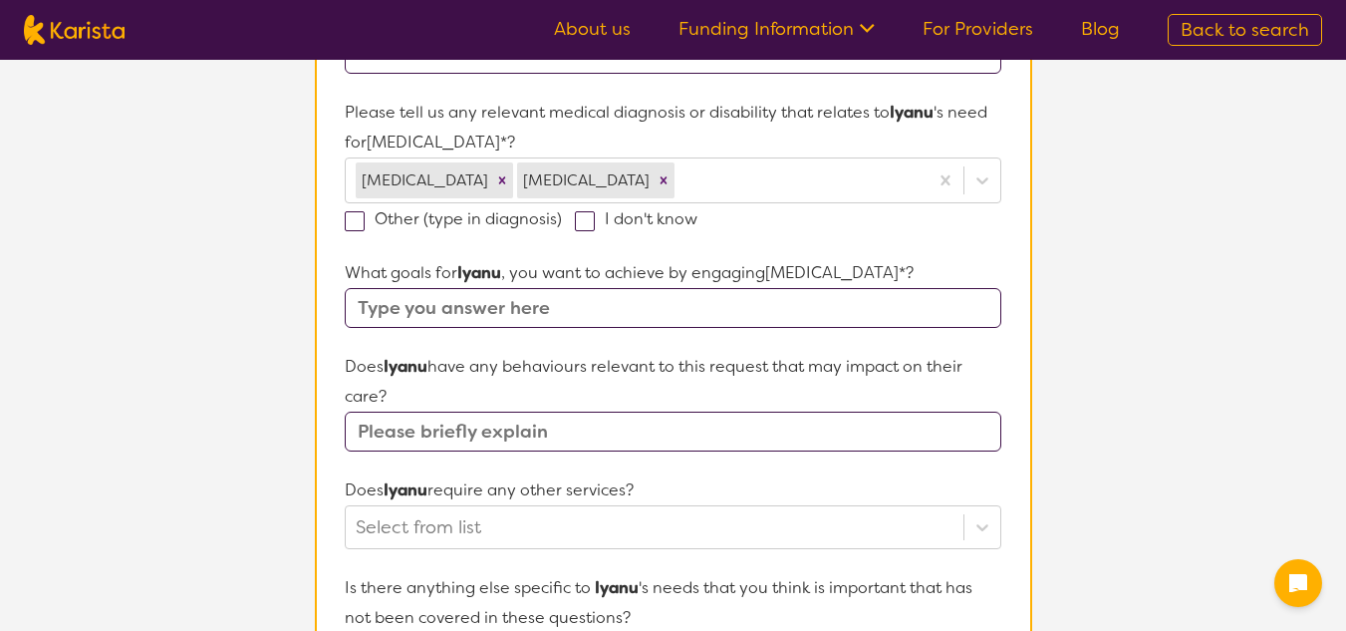
scroll to position [514, 0]
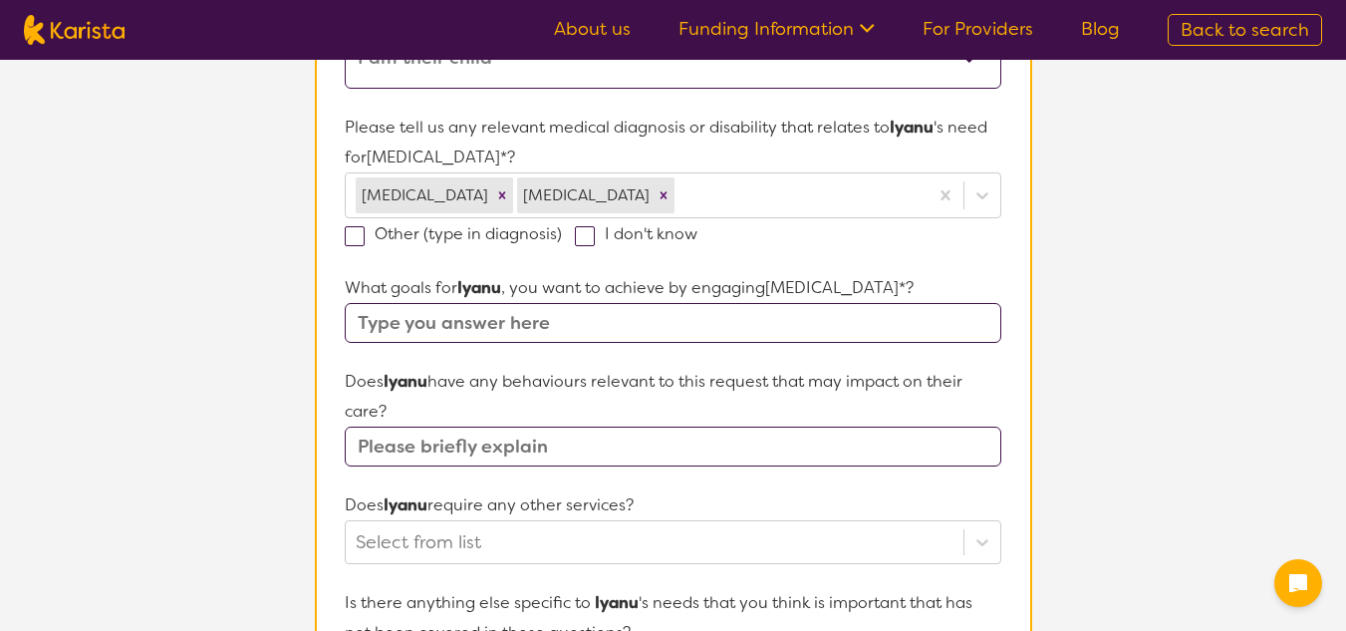
click at [824, 339] on input "text" at bounding box center [673, 323] width 656 height 40
click at [823, 326] on input "text" at bounding box center [673, 323] width 656 height 40
type input "Chewing solid foods"
click at [698, 448] on input "text" at bounding box center [673, 446] width 656 height 40
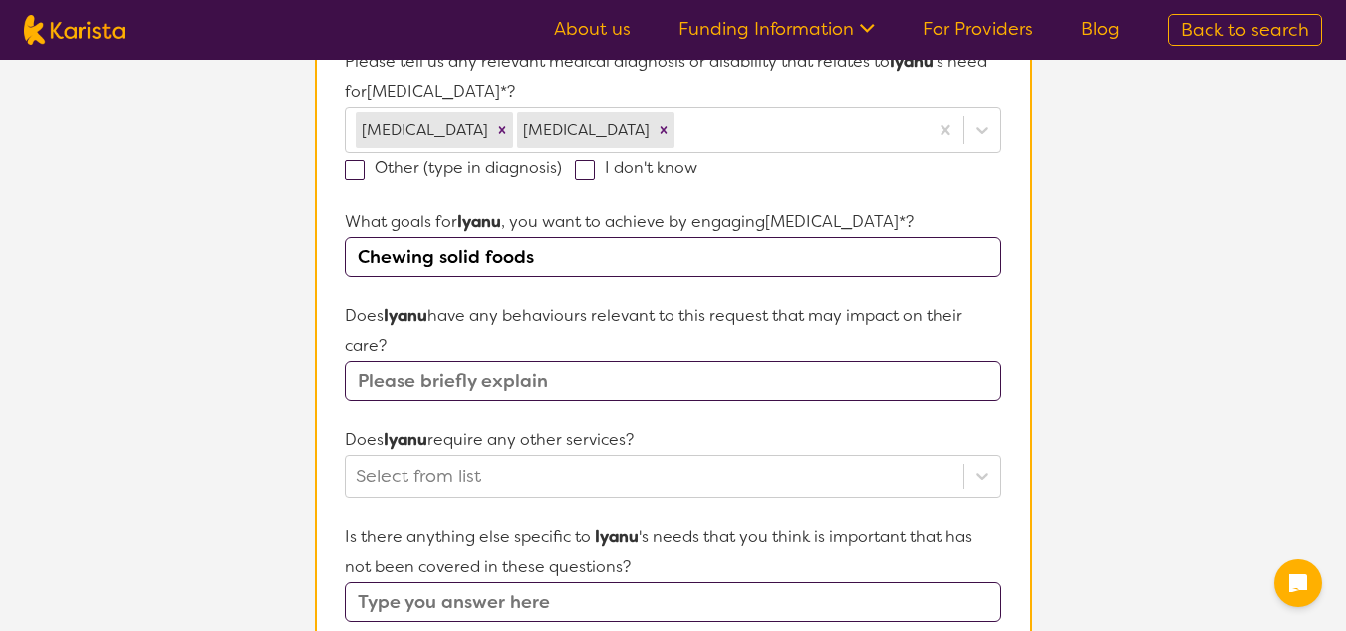
scroll to position [614, 0]
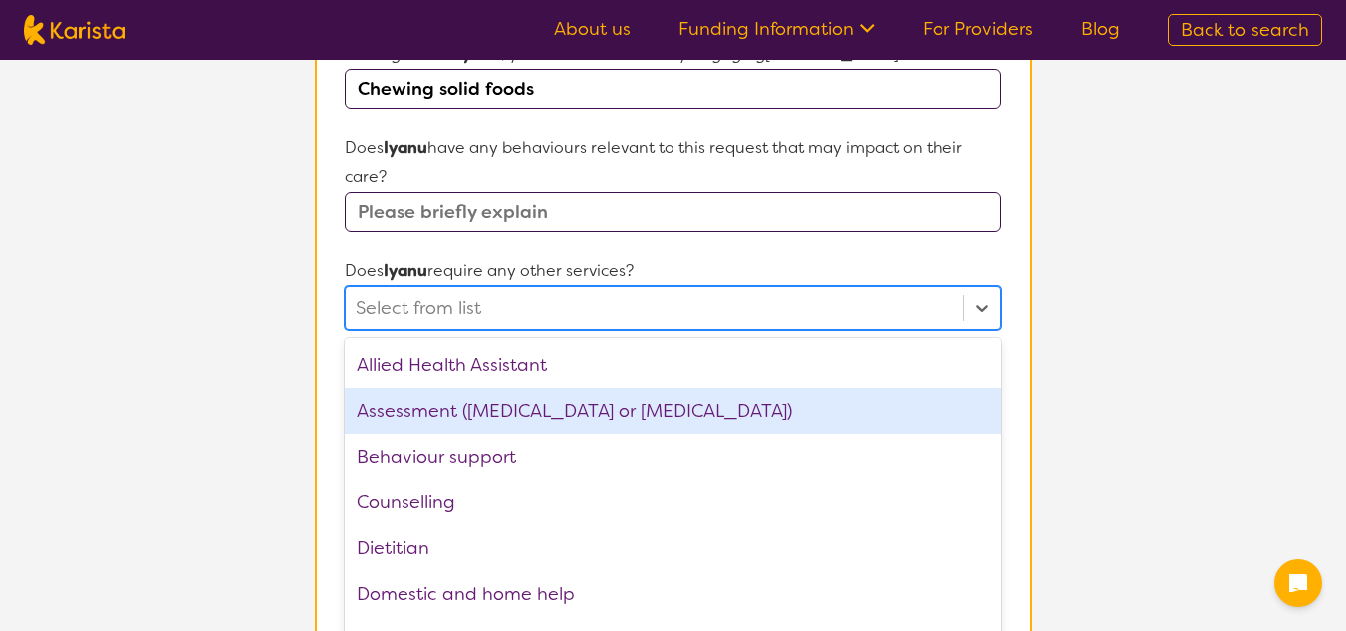
click at [674, 330] on div "option Assessment ([MEDICAL_DATA] or [MEDICAL_DATA]) focused, 2 of 21. 21 resul…" at bounding box center [673, 308] width 656 height 44
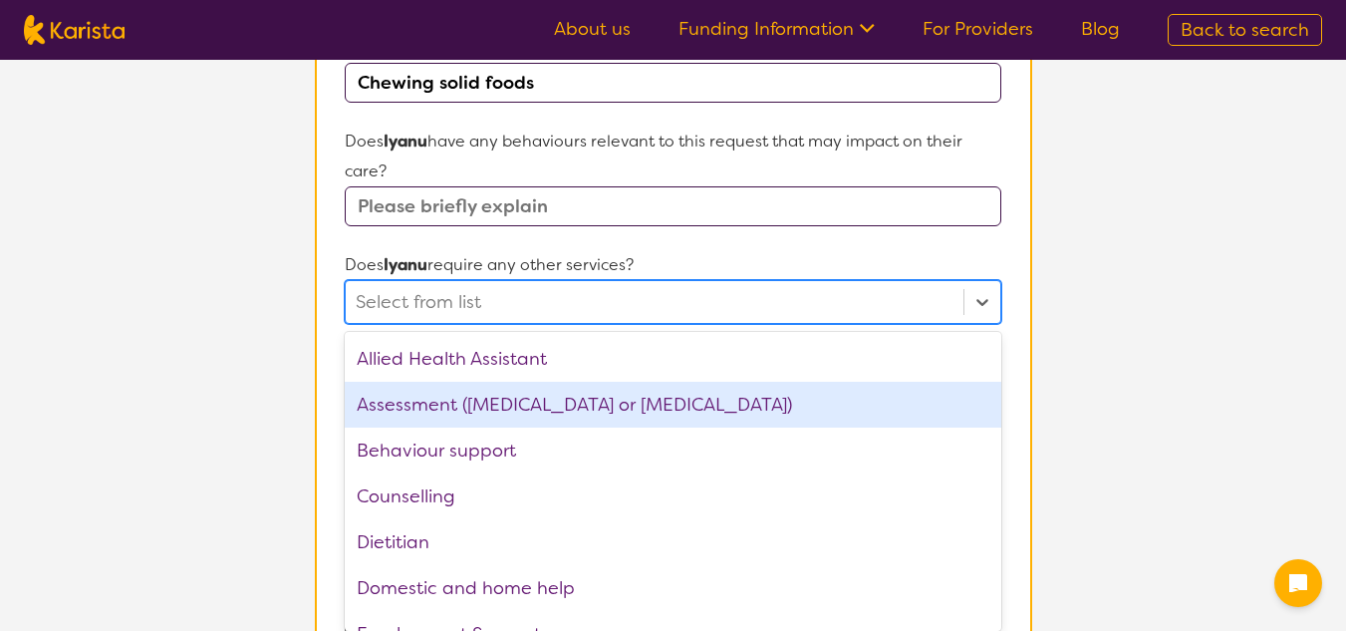
scroll to position [762, 0]
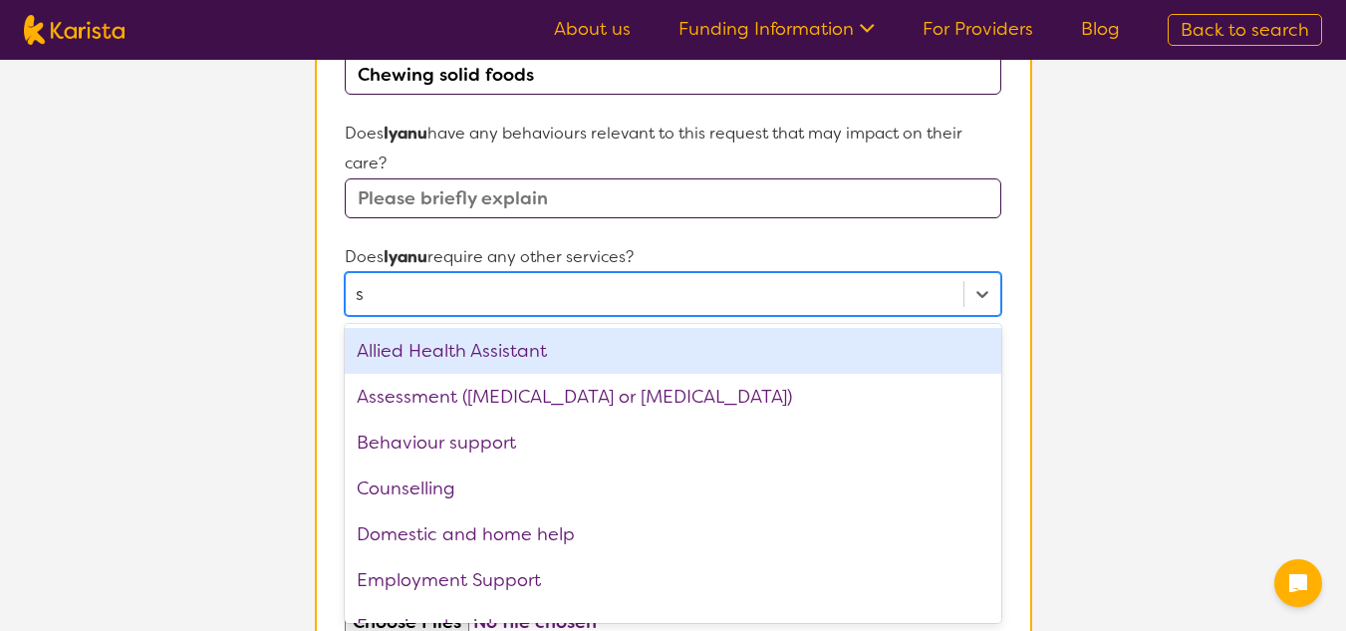
type input "sp"
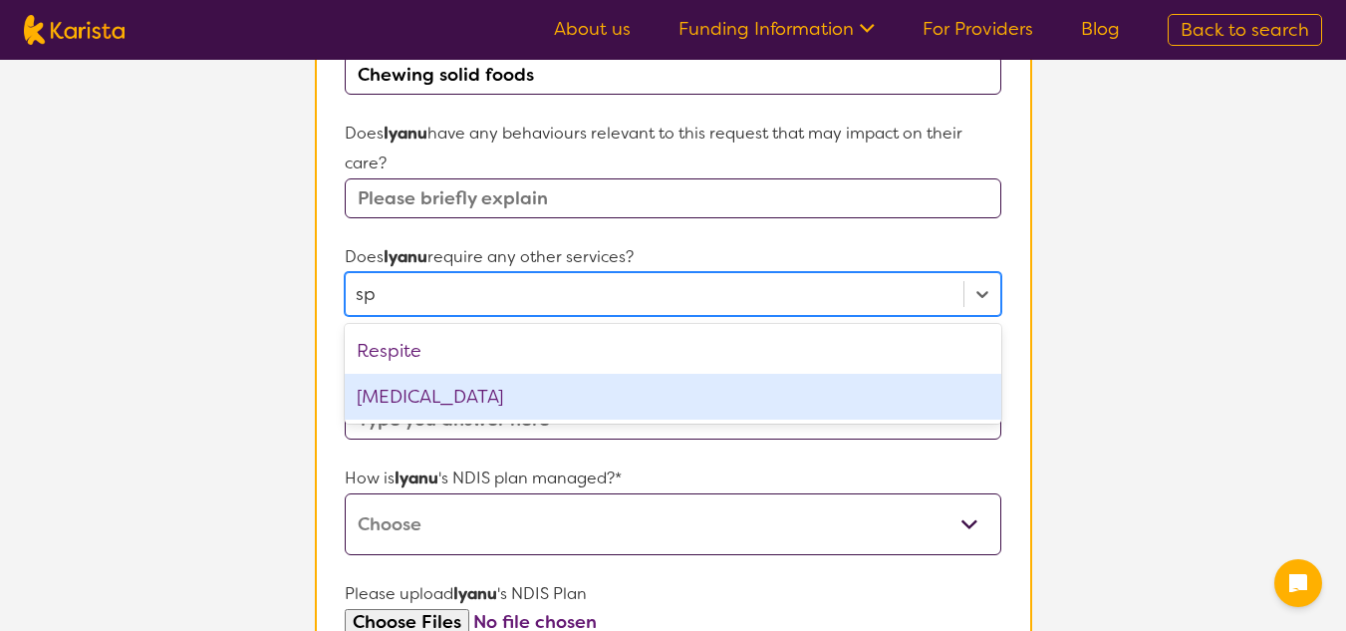
click at [489, 383] on div "[MEDICAL_DATA]" at bounding box center [673, 397] width 656 height 46
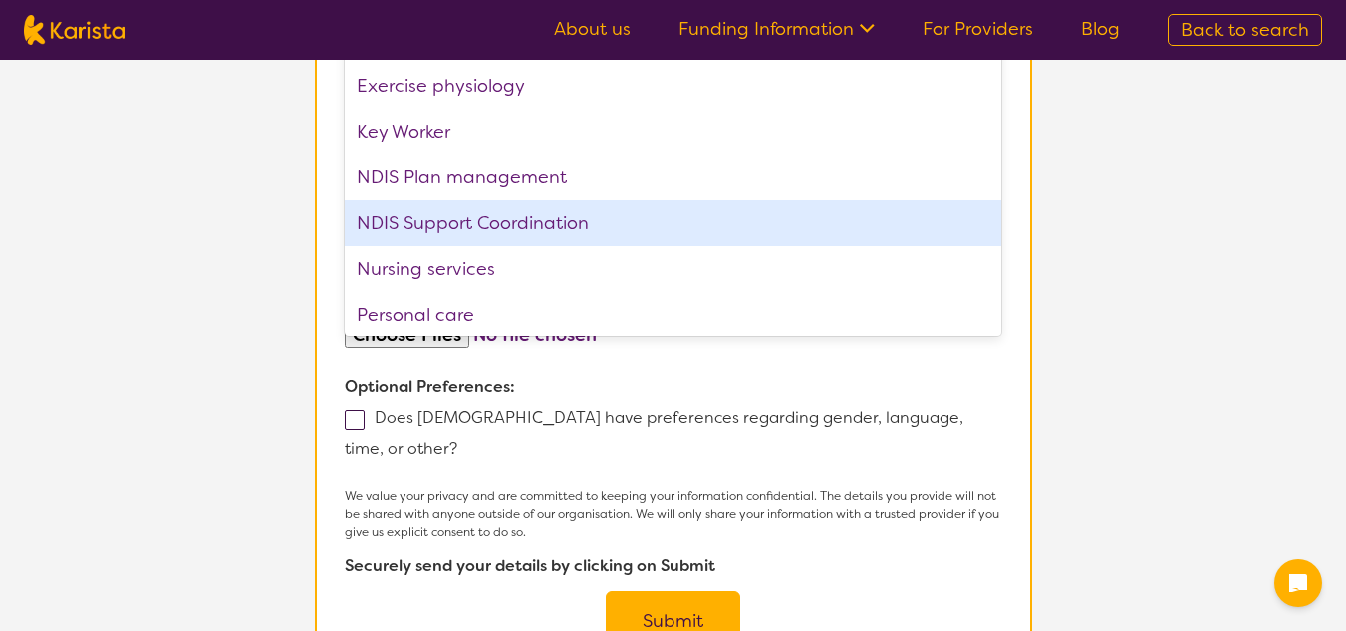
scroll to position [1061, 0]
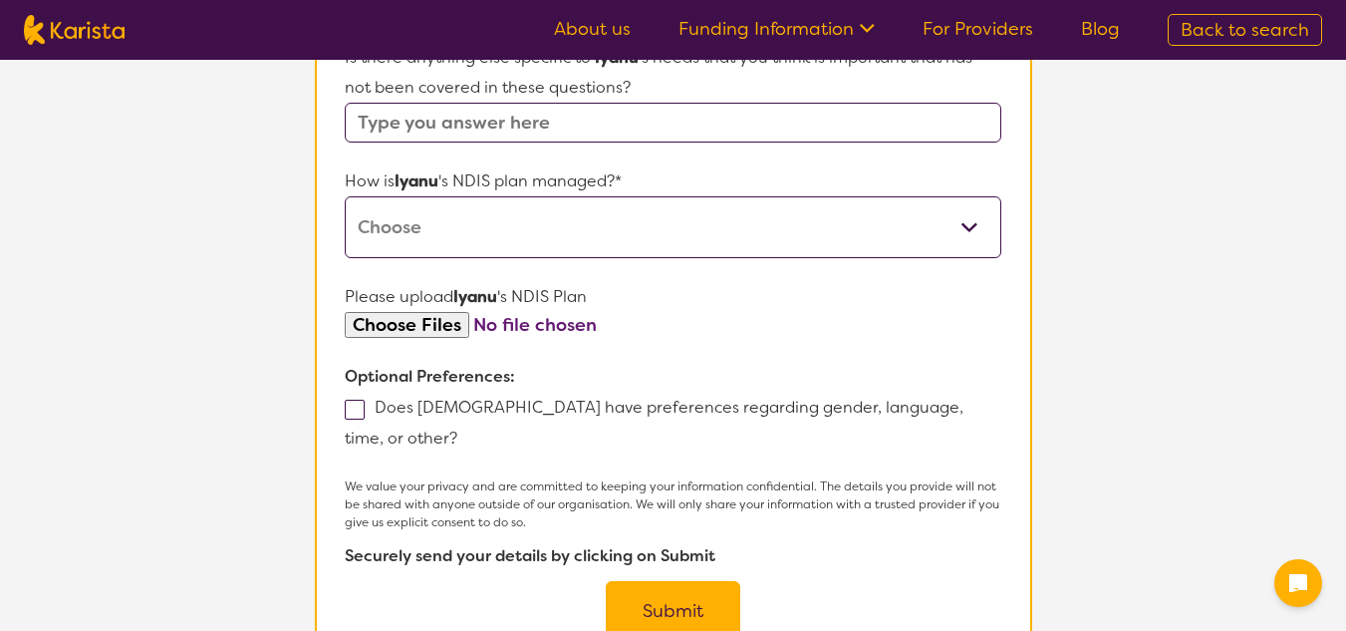
click at [510, 240] on select "Self-managed NDIS plan Managed by a registered plan management provider (not th…" at bounding box center [673, 227] width 656 height 62
select select "Plan Managed"
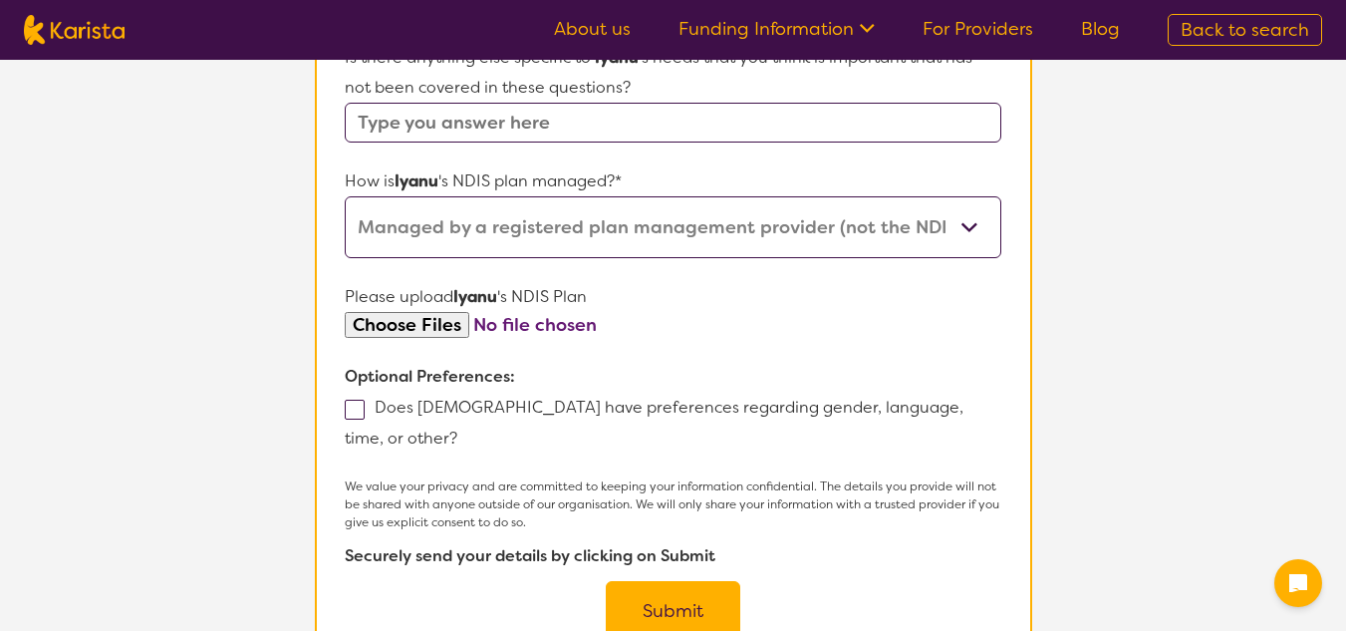
click at [345, 196] on select "Self-managed NDIS plan Managed by a registered plan management provider (not th…" at bounding box center [673, 227] width 656 height 62
click at [419, 330] on input "file" at bounding box center [673, 325] width 656 height 27
type input "C:\fakepath\Compressed NDIS Plan - [PERSON_NAME].pdf"
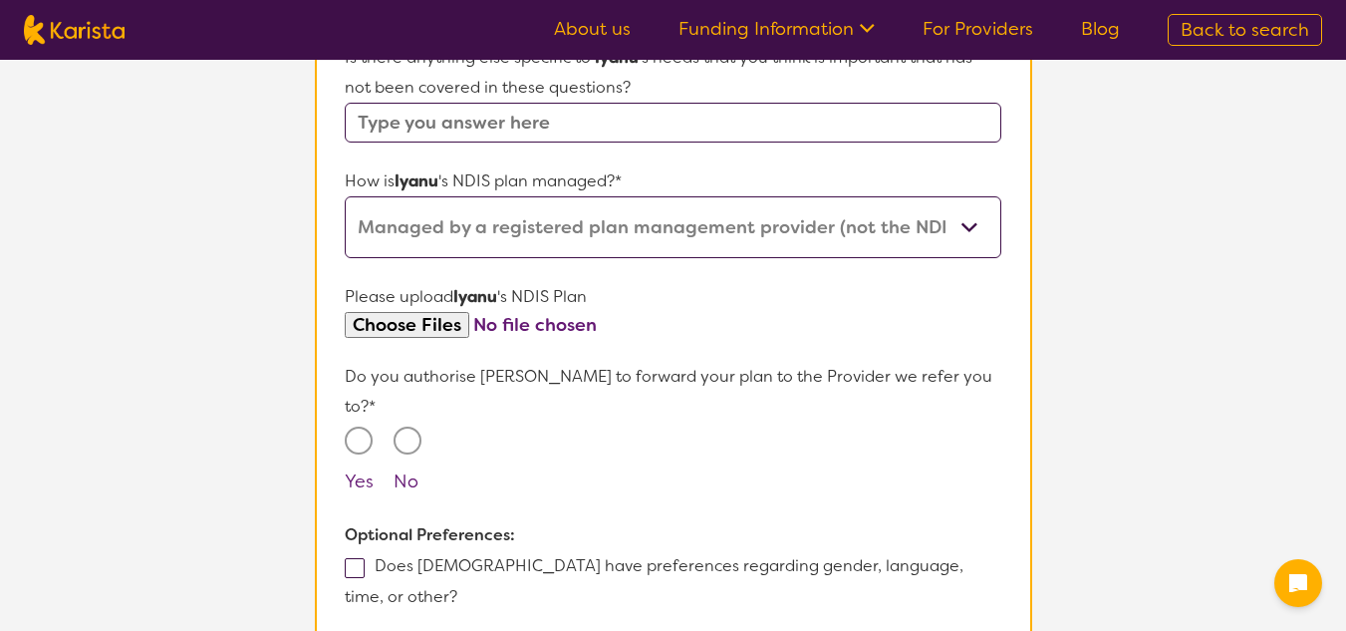
click at [358, 426] on input "Yes" at bounding box center [359, 440] width 28 height 28
radio input "true"
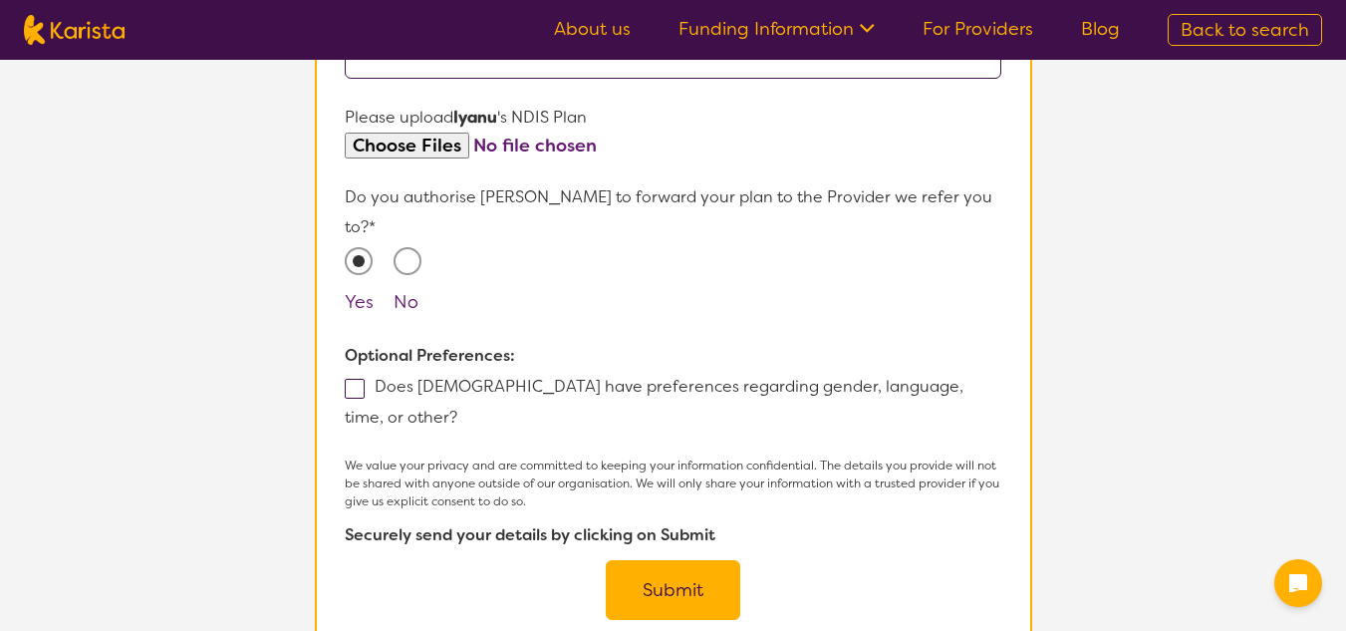
scroll to position [1261, 0]
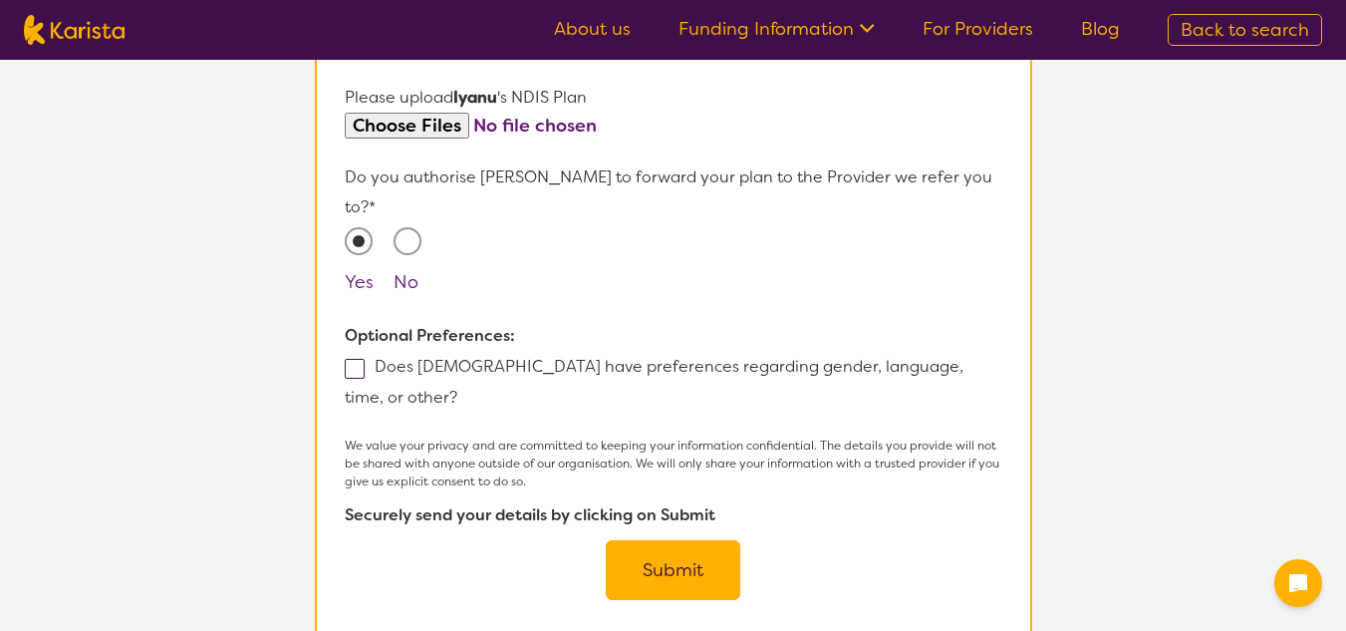
click at [351, 359] on span at bounding box center [355, 369] width 20 height 20
click at [457, 390] on input "Does [DEMOGRAPHIC_DATA] have preferences regarding gender, language, time, or o…" at bounding box center [463, 396] width 13 height 13
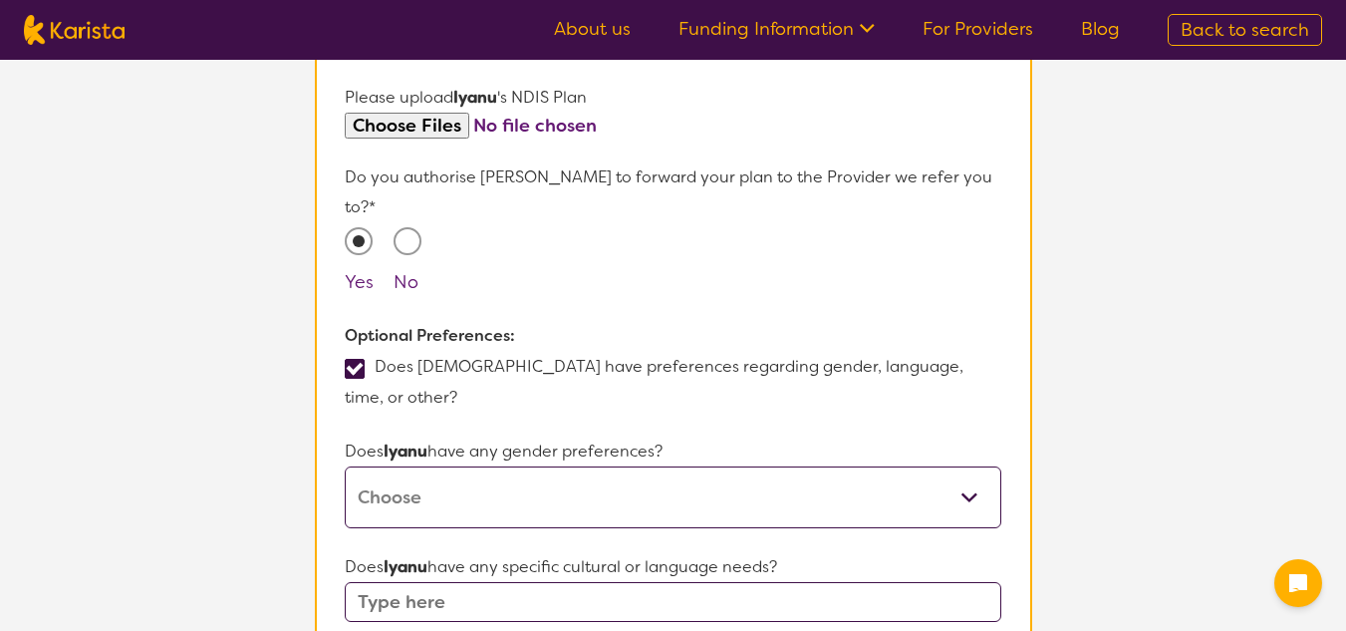
click at [351, 359] on span at bounding box center [355, 369] width 20 height 20
click at [457, 390] on input "Does [DEMOGRAPHIC_DATA] have preferences regarding gender, language, time, or o…" at bounding box center [463, 396] width 13 height 13
checkbox input "false"
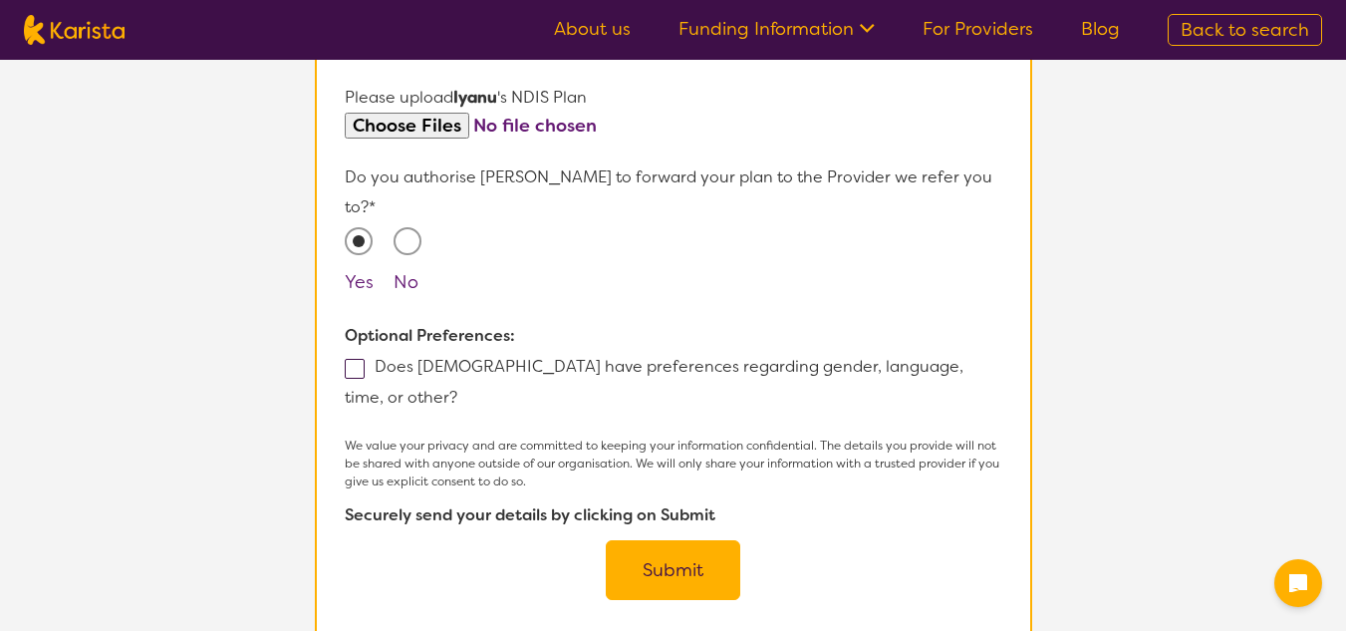
click at [652, 540] on button "Submit" at bounding box center [673, 570] width 135 height 60
